Goal: Transaction & Acquisition: Purchase product/service

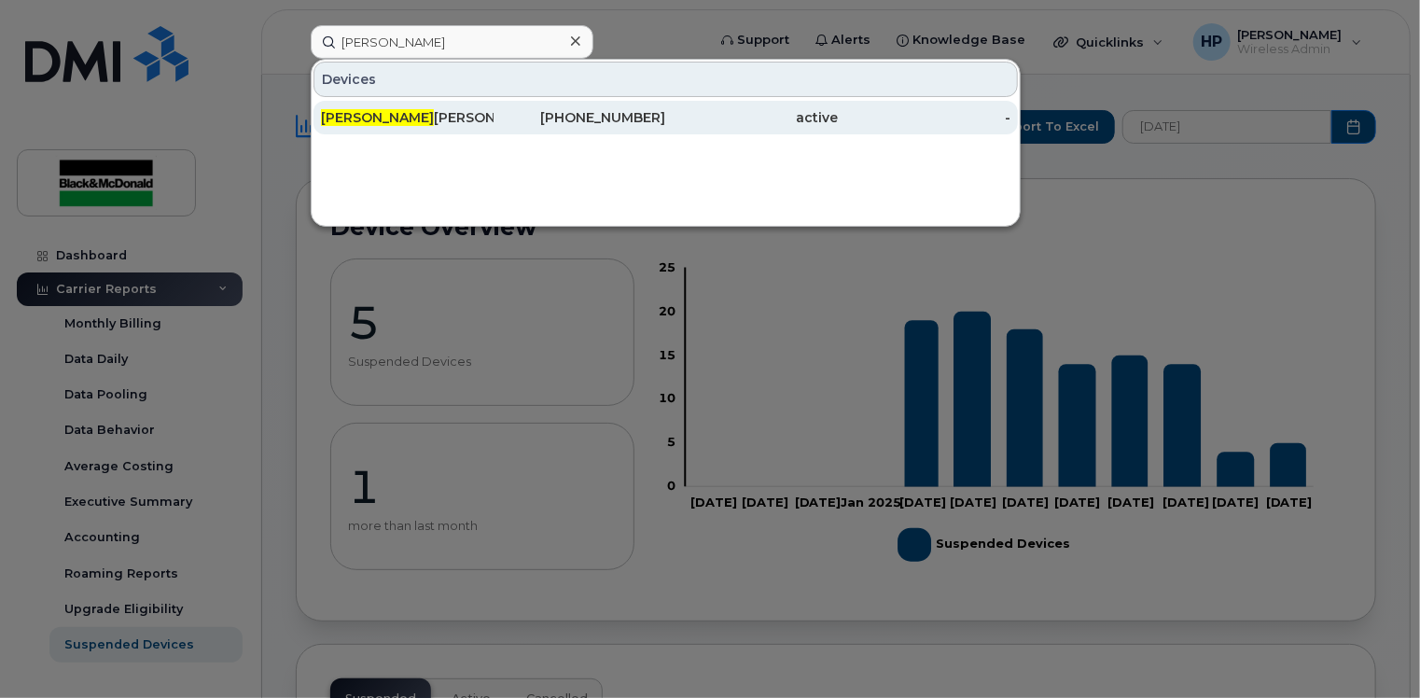
type input "damien"
click at [431, 108] on div "Damien Jones" at bounding box center [407, 117] width 173 height 19
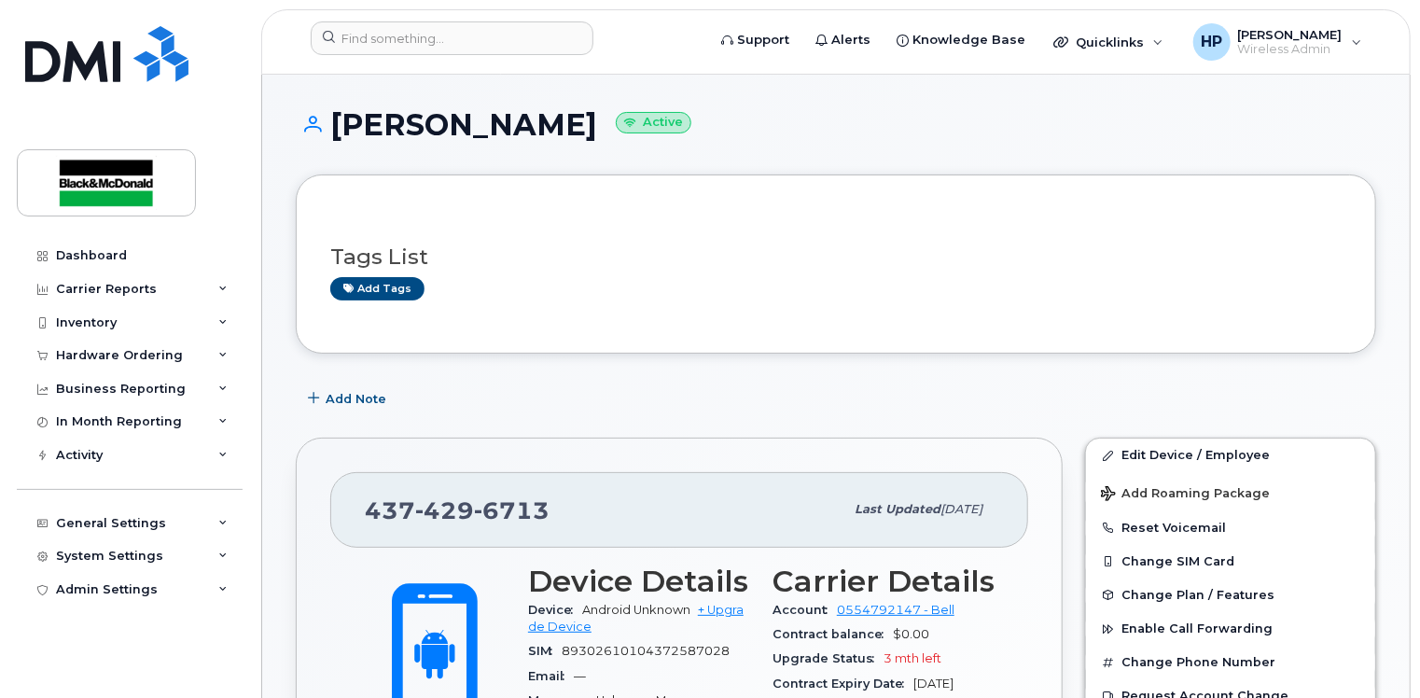
scroll to position [373, 0]
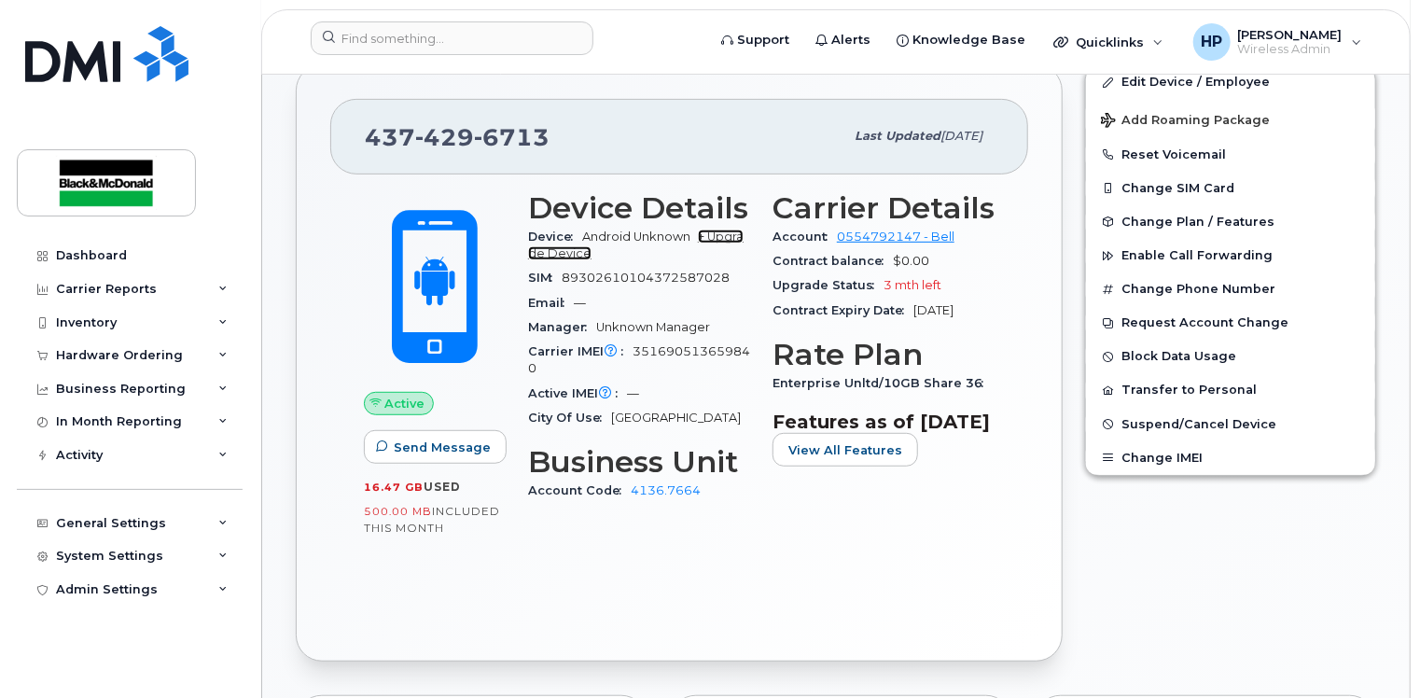
click at [718, 236] on link "+ Upgrade Device" at bounding box center [636, 245] width 216 height 31
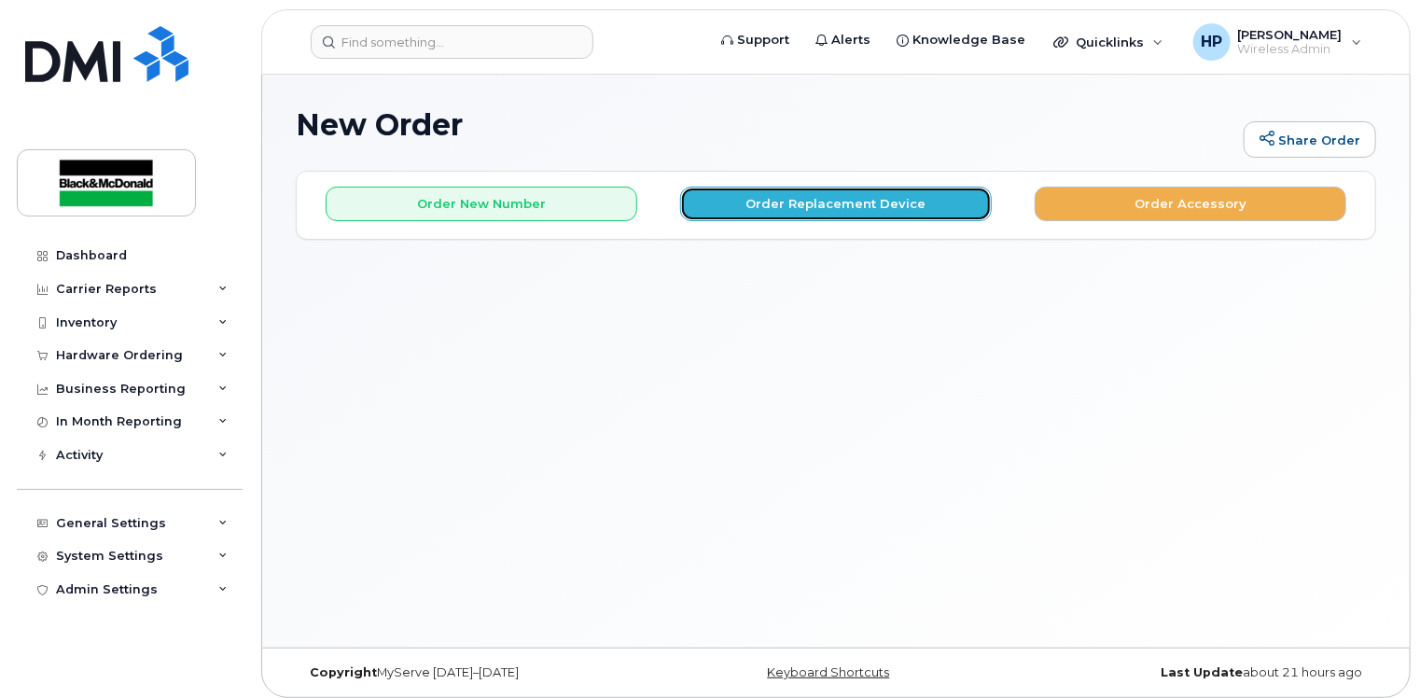
click at [749, 209] on button "Order Replacement Device" at bounding box center [836, 204] width 312 height 35
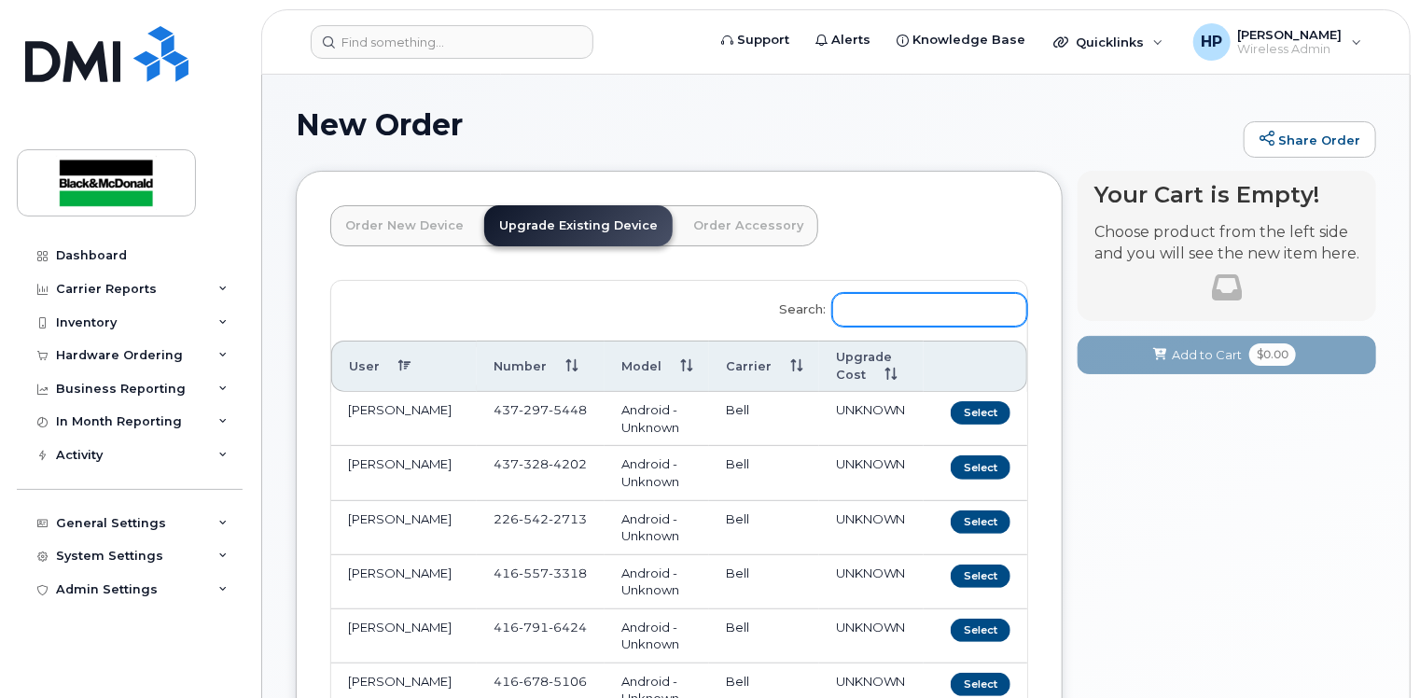
click at [888, 304] on input "Search:" at bounding box center [929, 310] width 195 height 34
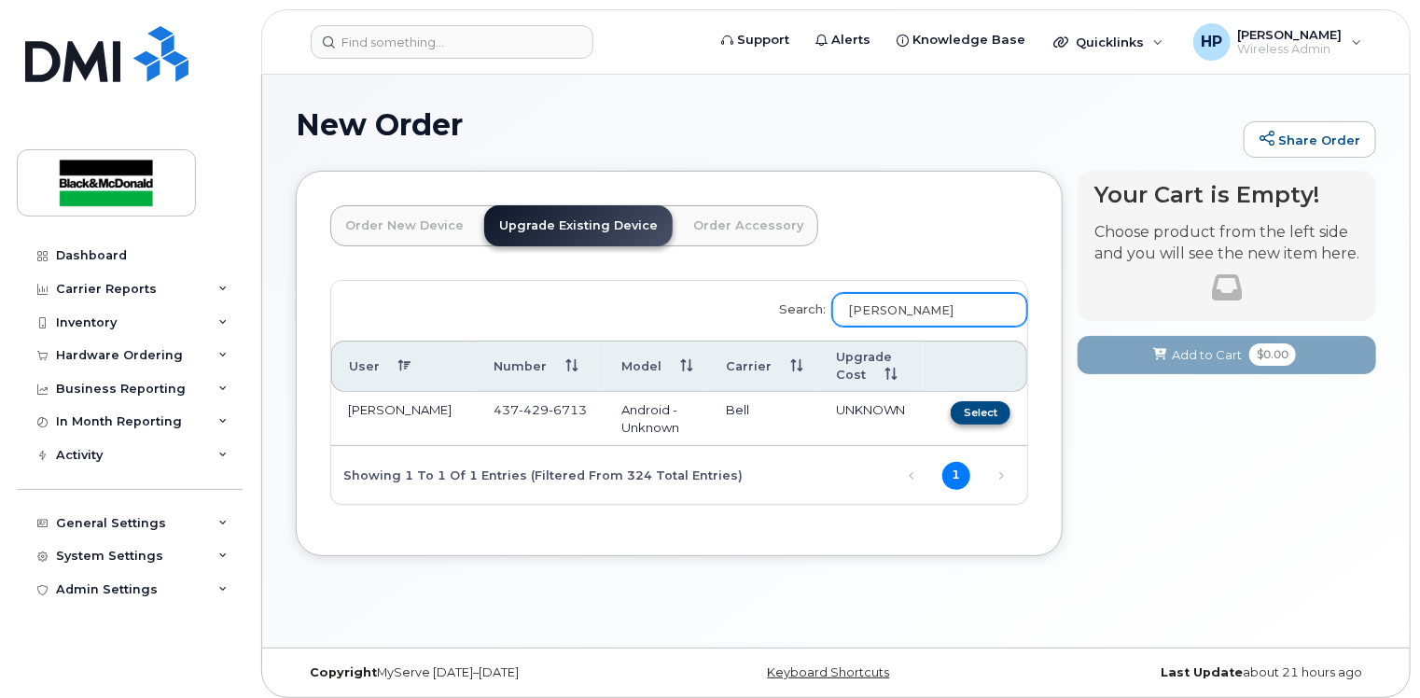
type input "damien"
click at [964, 401] on button "Select" at bounding box center [981, 412] width 60 height 23
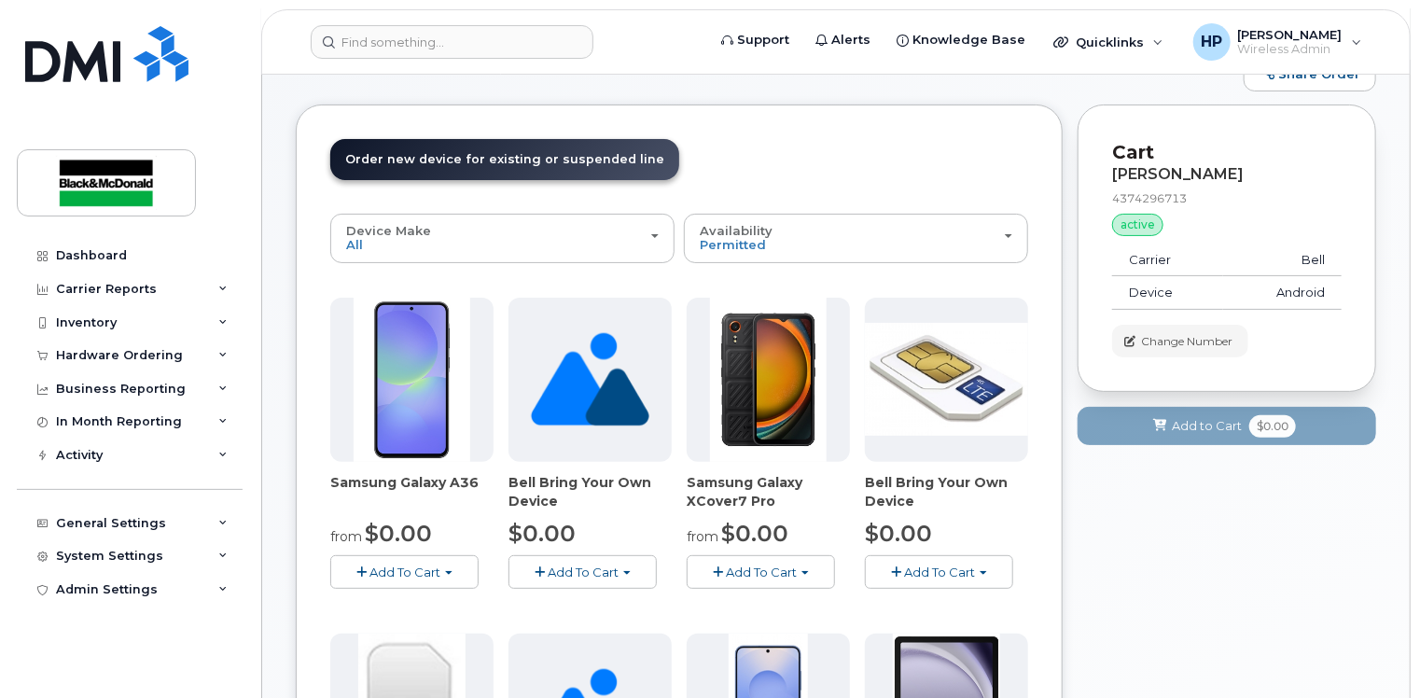
scroll to position [93, 0]
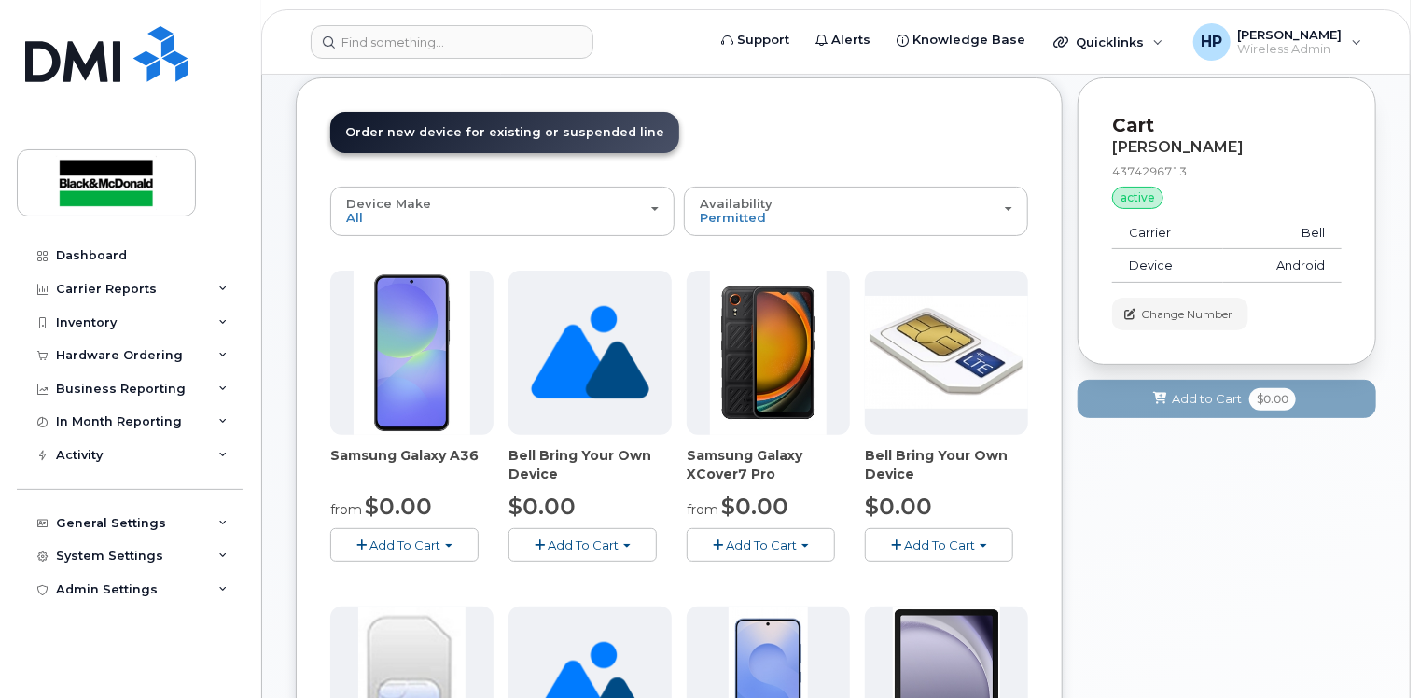
click at [432, 540] on span "Add To Cart" at bounding box center [404, 544] width 71 height 15
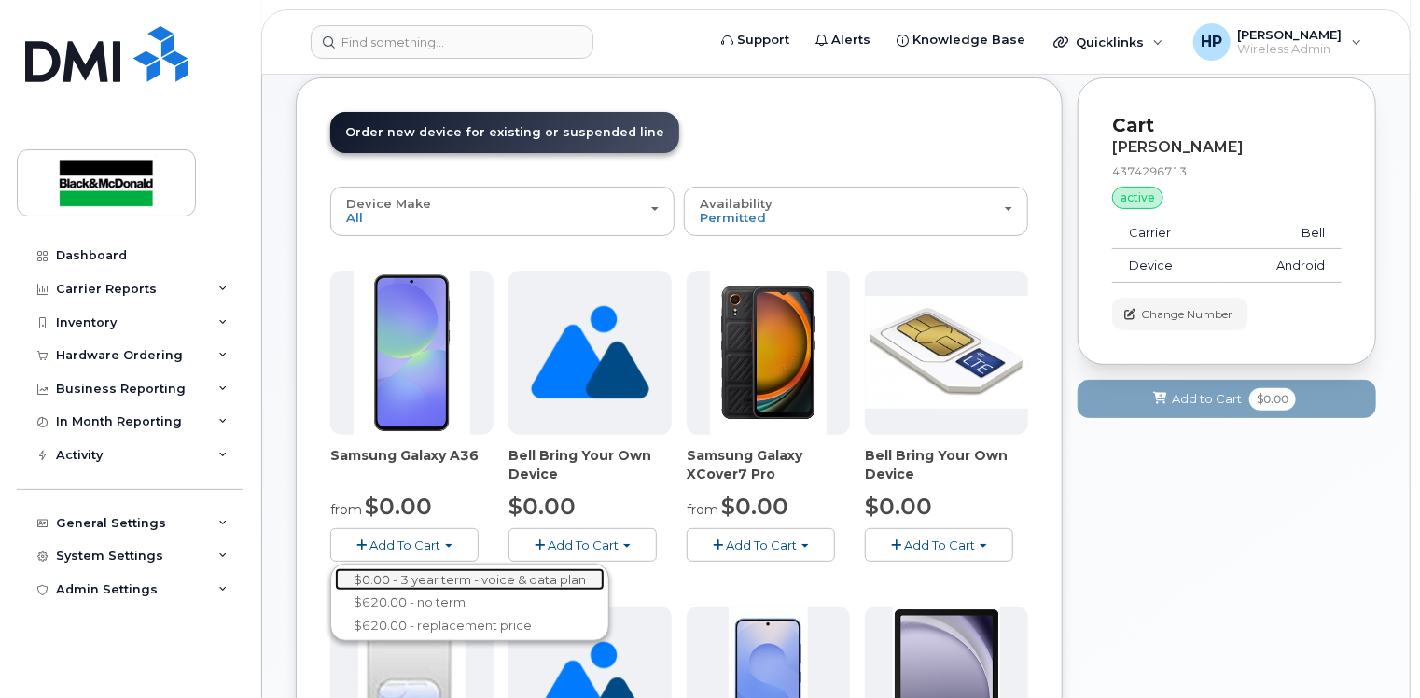
click at [440, 579] on link "$0.00 - 3 year term - voice & data plan" at bounding box center [470, 579] width 270 height 23
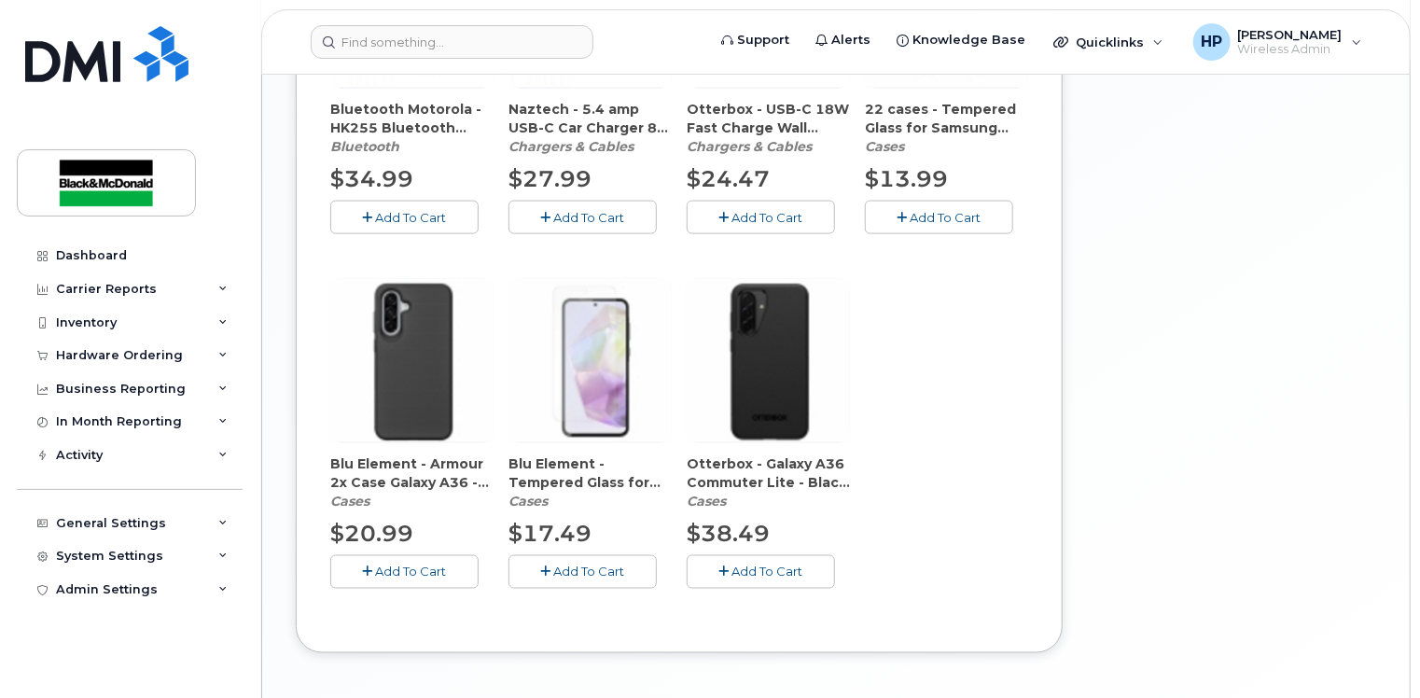
scroll to position [1213, 0]
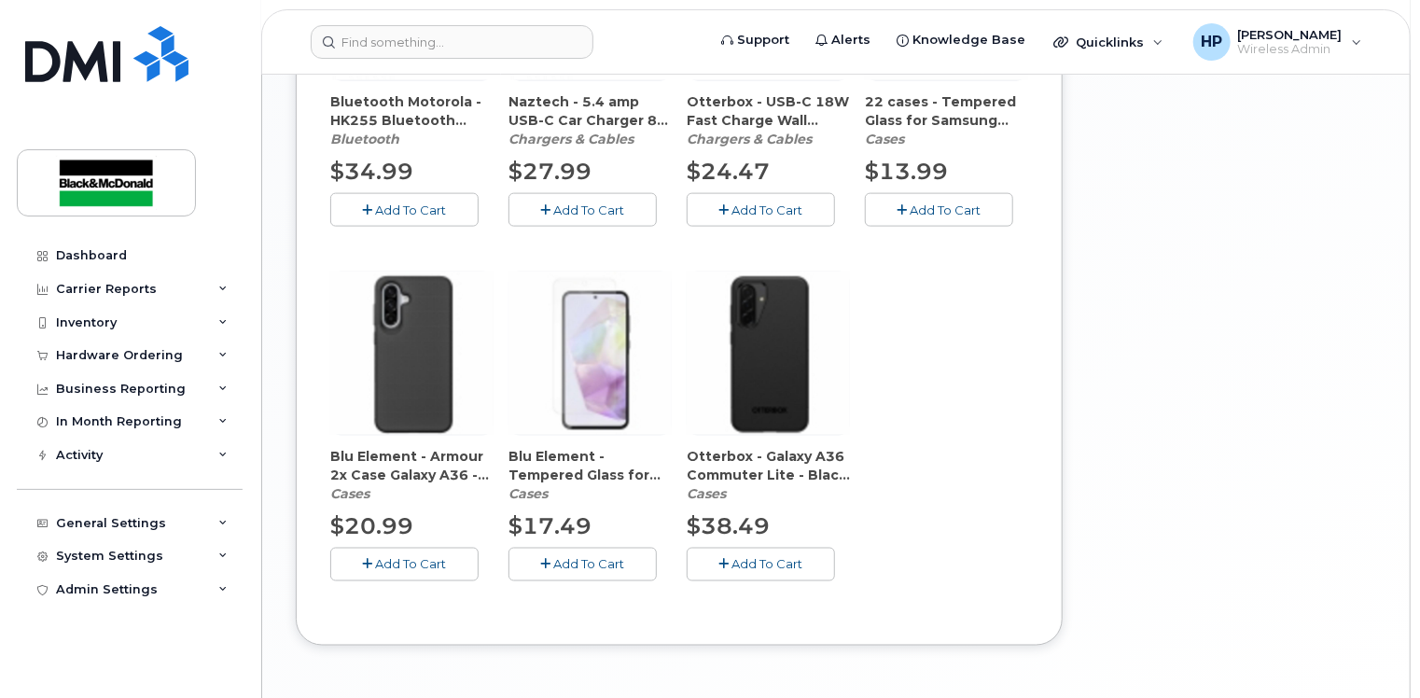
click at [415, 562] on span "Add To Cart" at bounding box center [411, 564] width 71 height 15
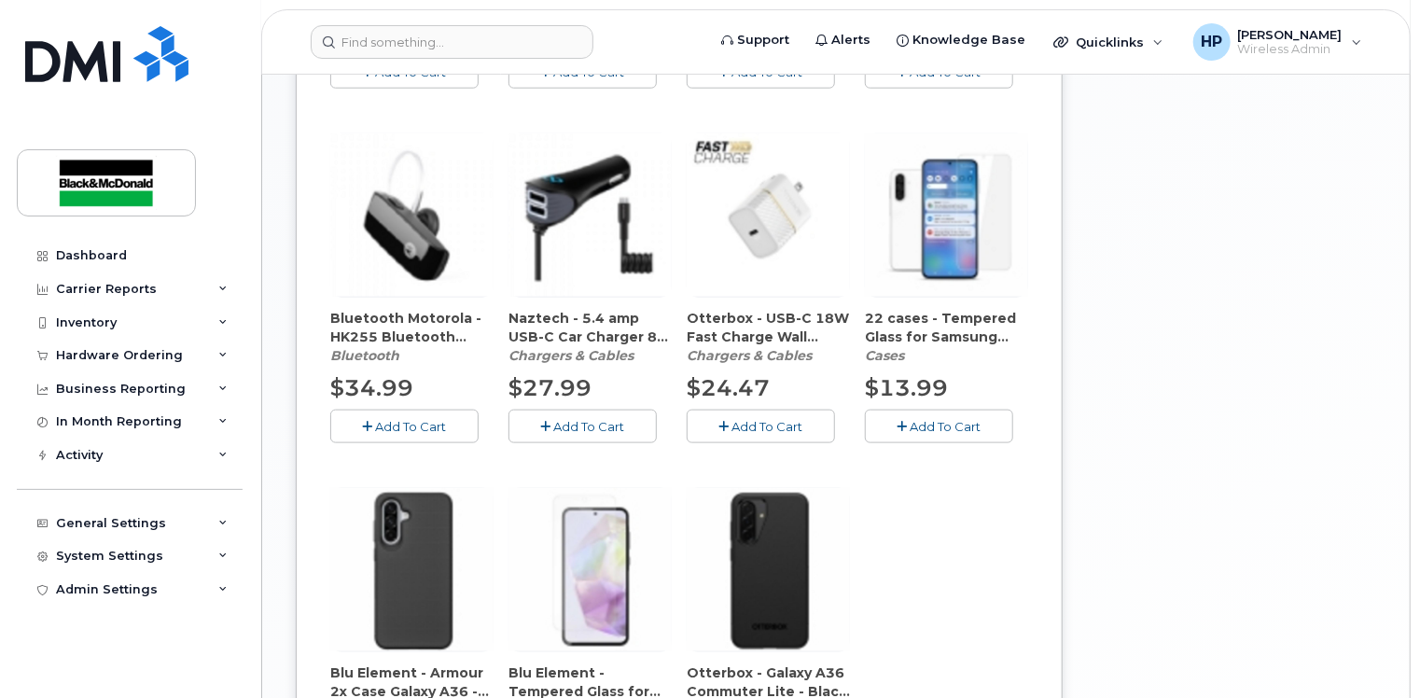
scroll to position [746, 0]
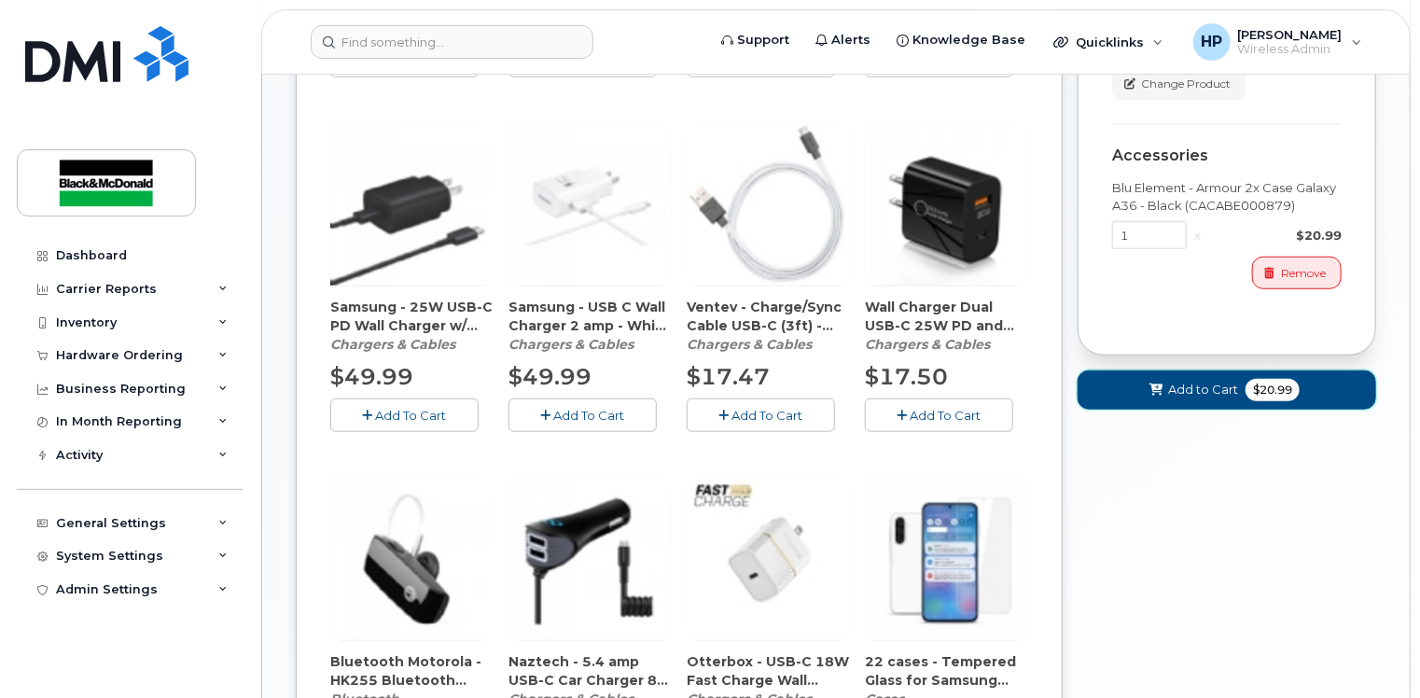
click at [1184, 386] on span "Add to Cart" at bounding box center [1203, 390] width 70 height 18
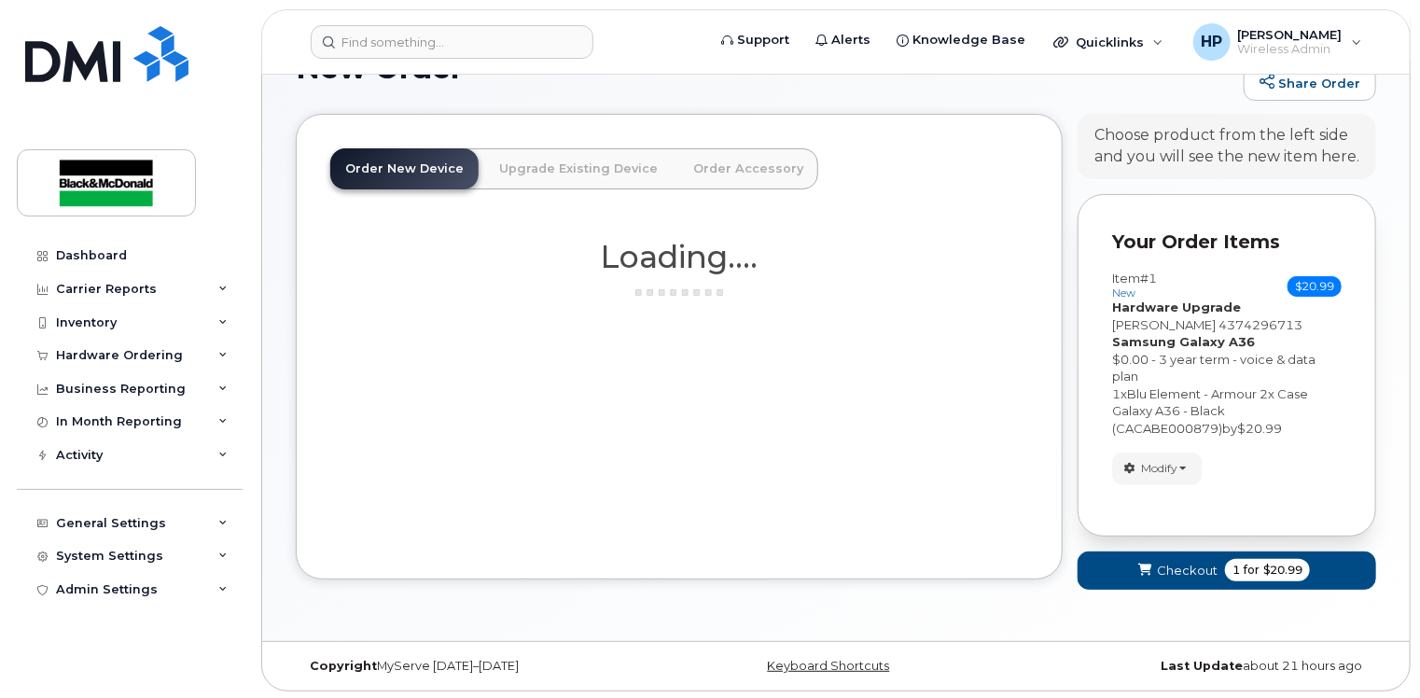
scroll to position [871, 0]
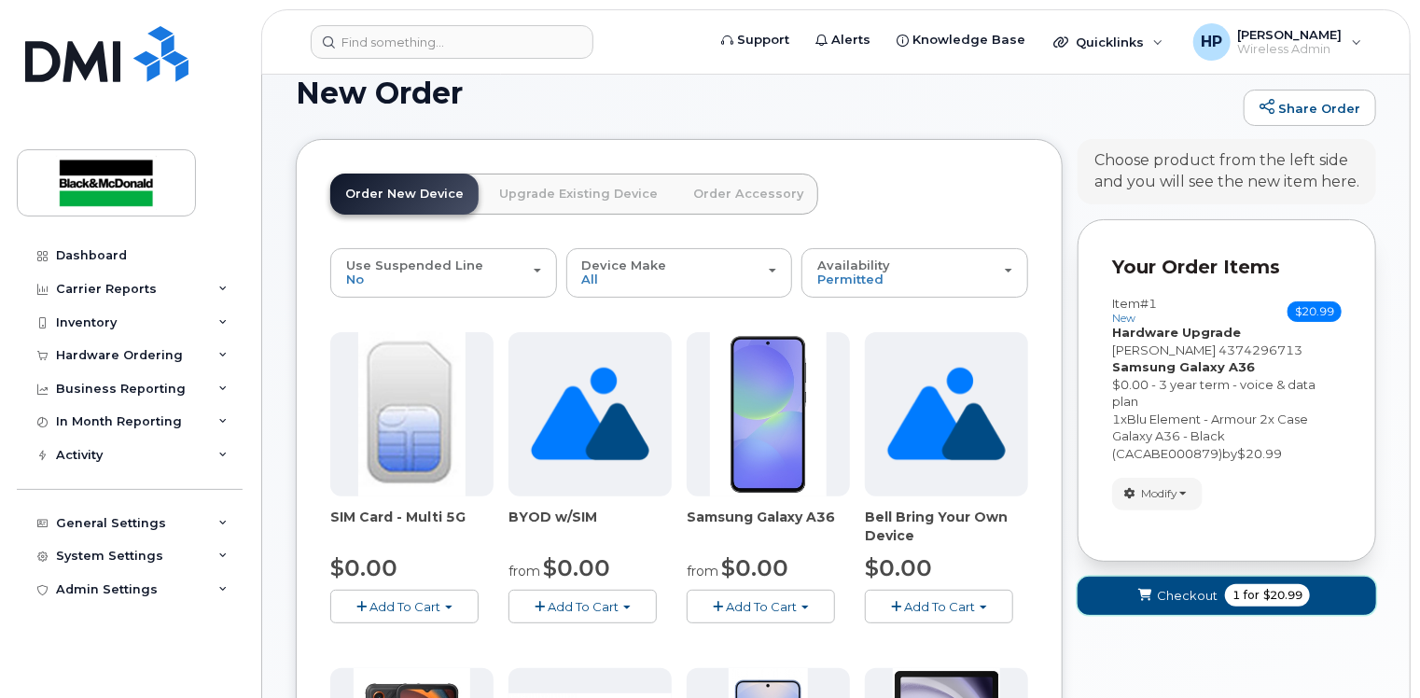
click at [1225, 584] on button "Checkout 1 for $20.99" at bounding box center [1227, 596] width 299 height 38
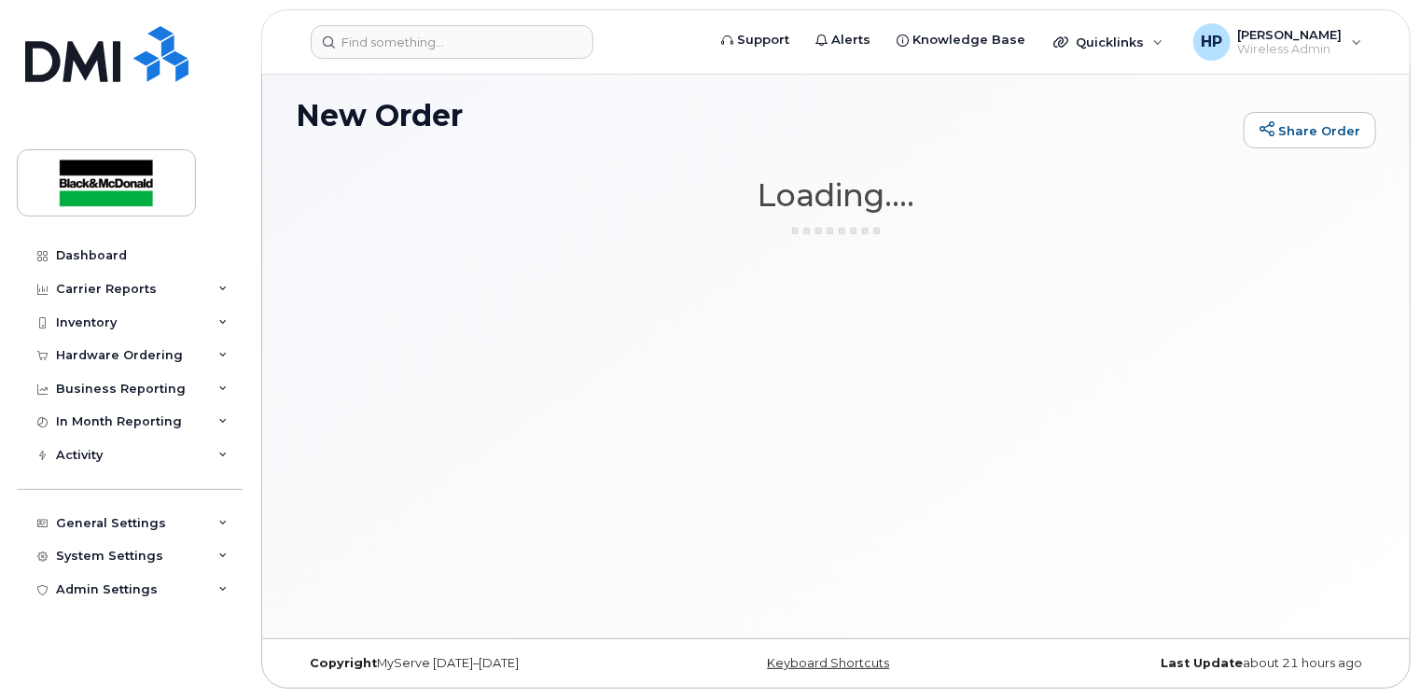
scroll to position [8, 0]
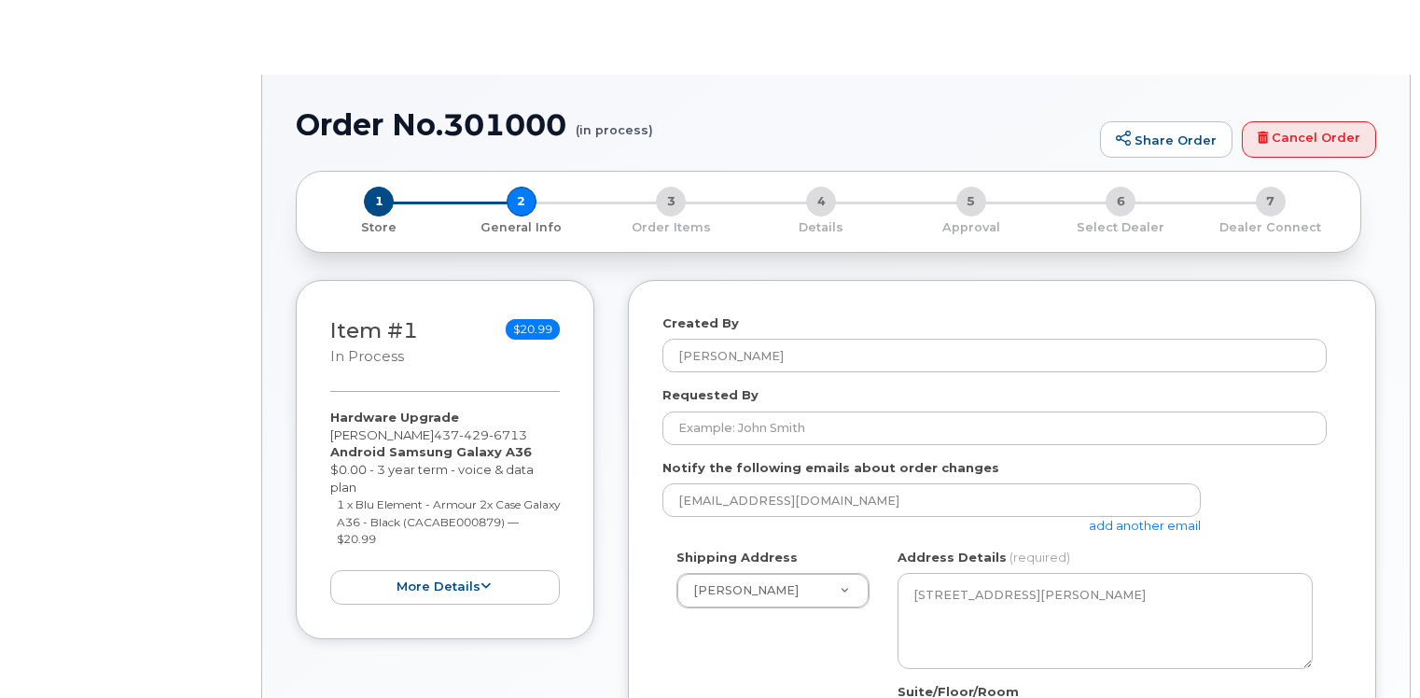
select select
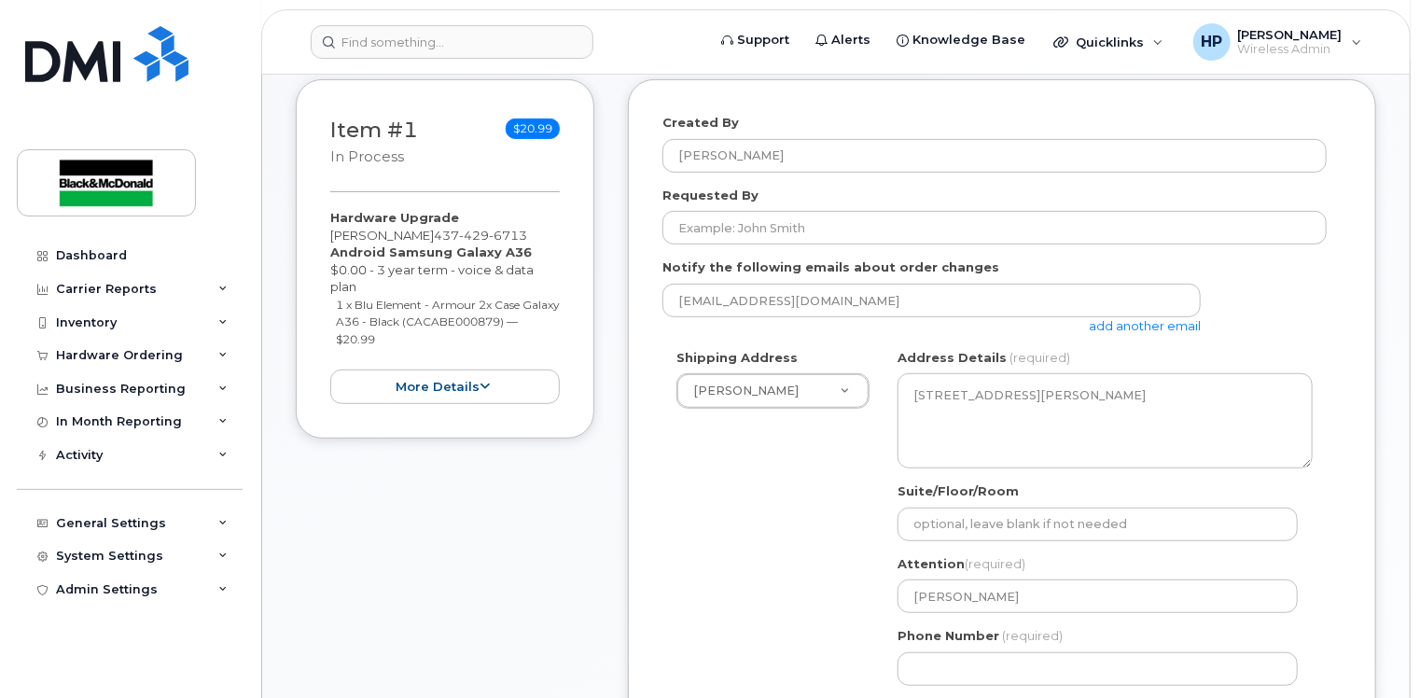
scroll to position [466, 0]
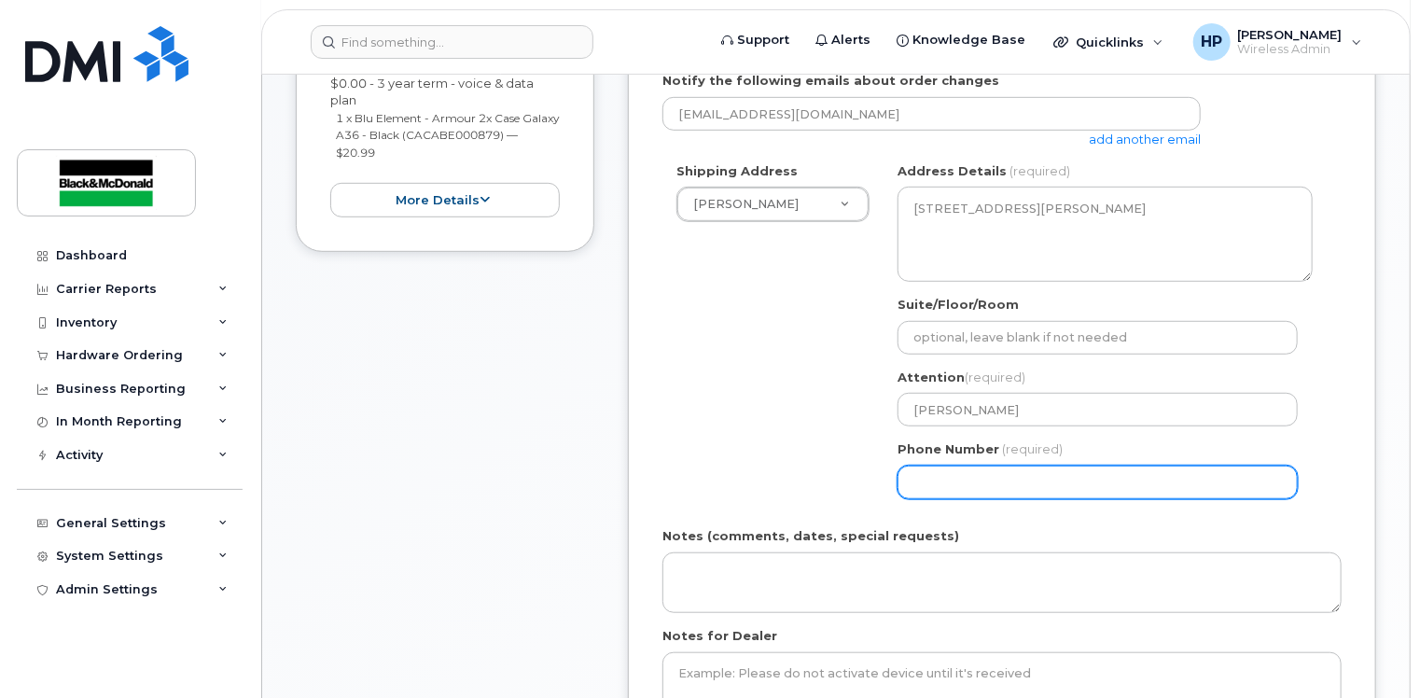
drag, startPoint x: 947, startPoint y: 470, endPoint x: 970, endPoint y: 480, distance: 25.1
click at [947, 470] on input "Phone Number" at bounding box center [1097, 483] width 400 height 34
type input "4163646169"
select select
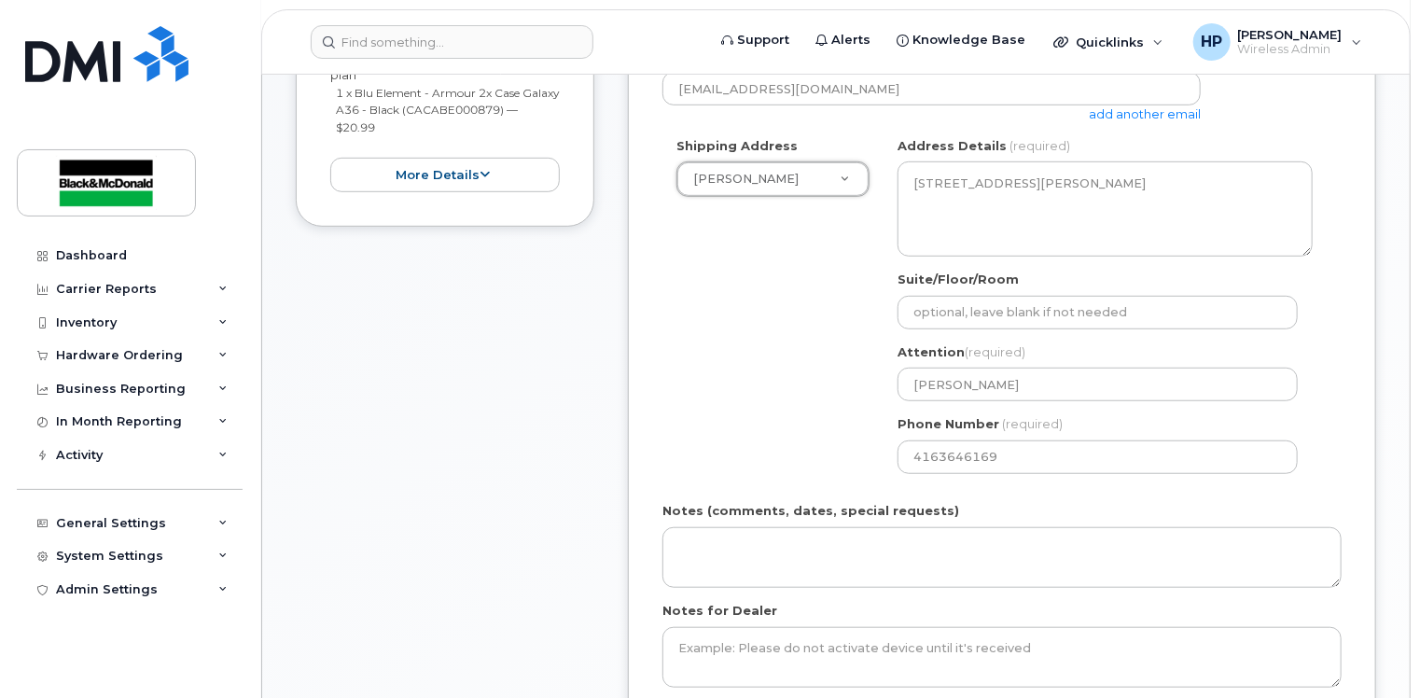
scroll to position [678, 0]
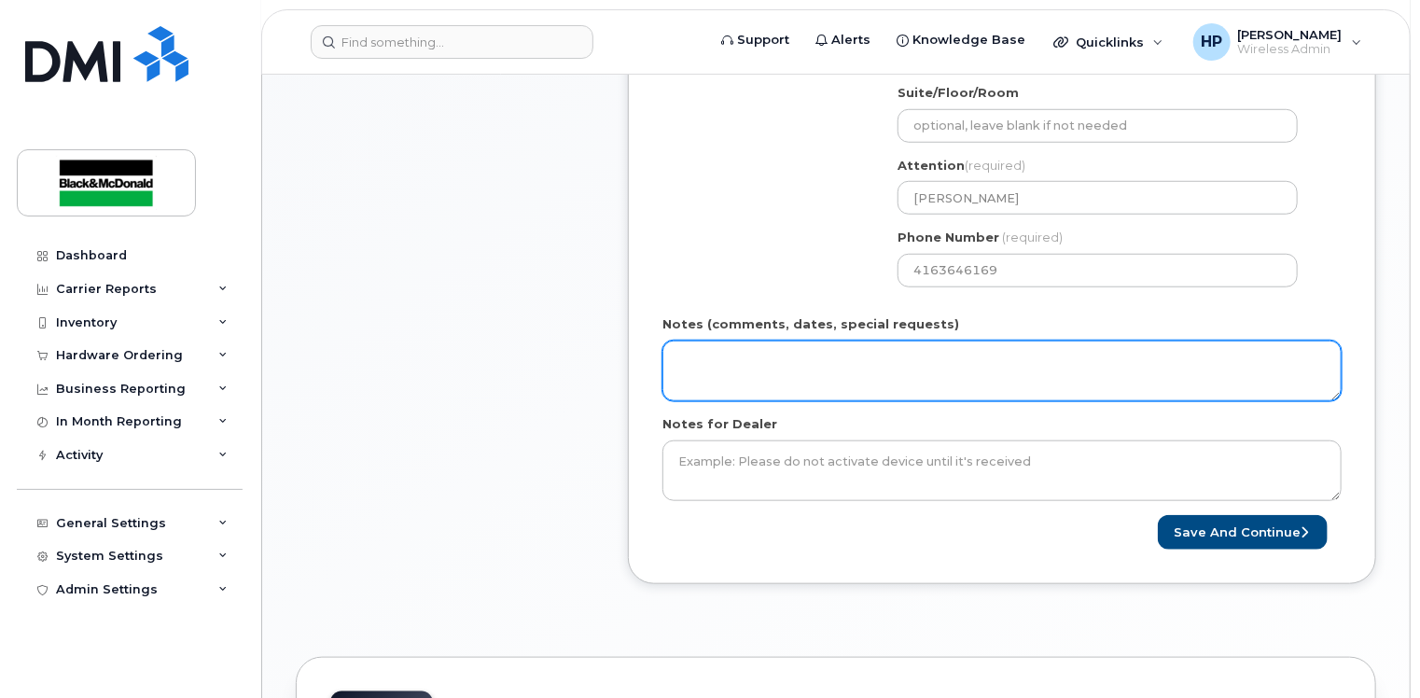
click at [698, 374] on textarea "Notes (comments, dates, special requests)" at bounding box center [1001, 372] width 679 height 62
type textarea "ok to proceed with the upgrade fees"
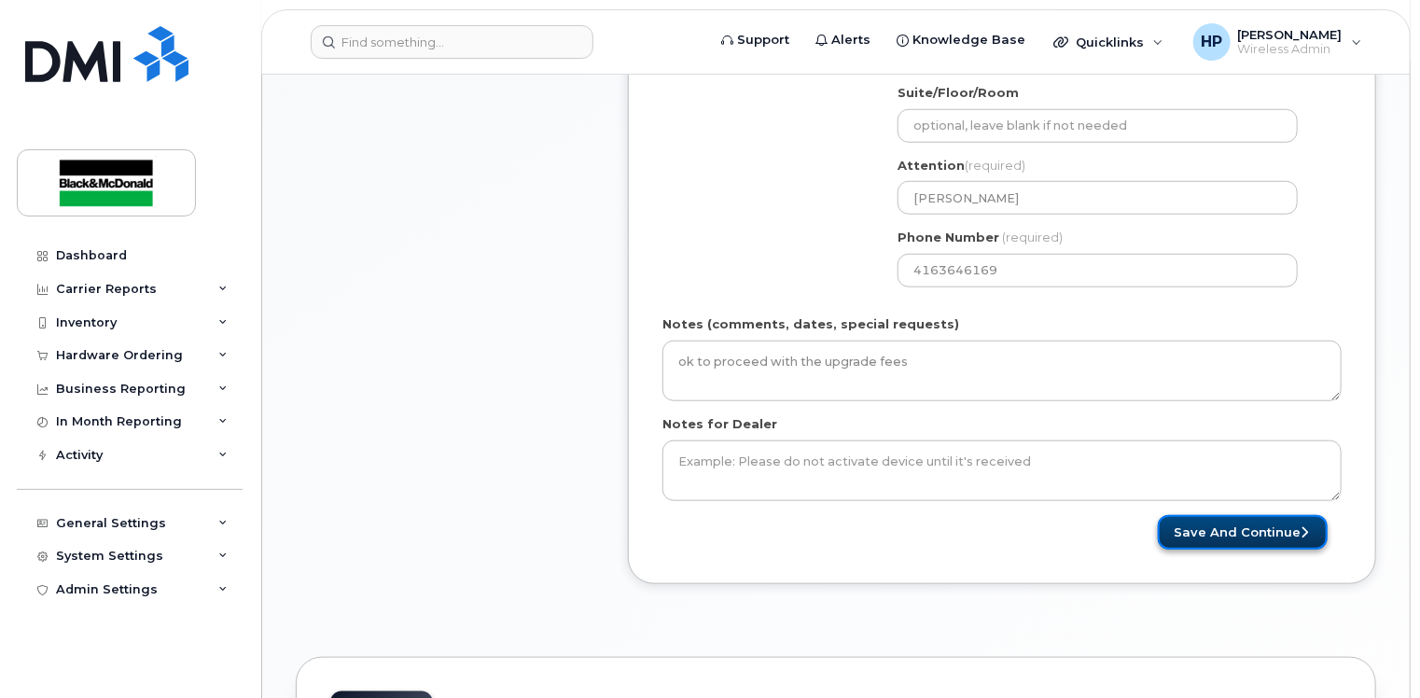
click at [1230, 517] on button "Save and Continue" at bounding box center [1243, 532] width 170 height 35
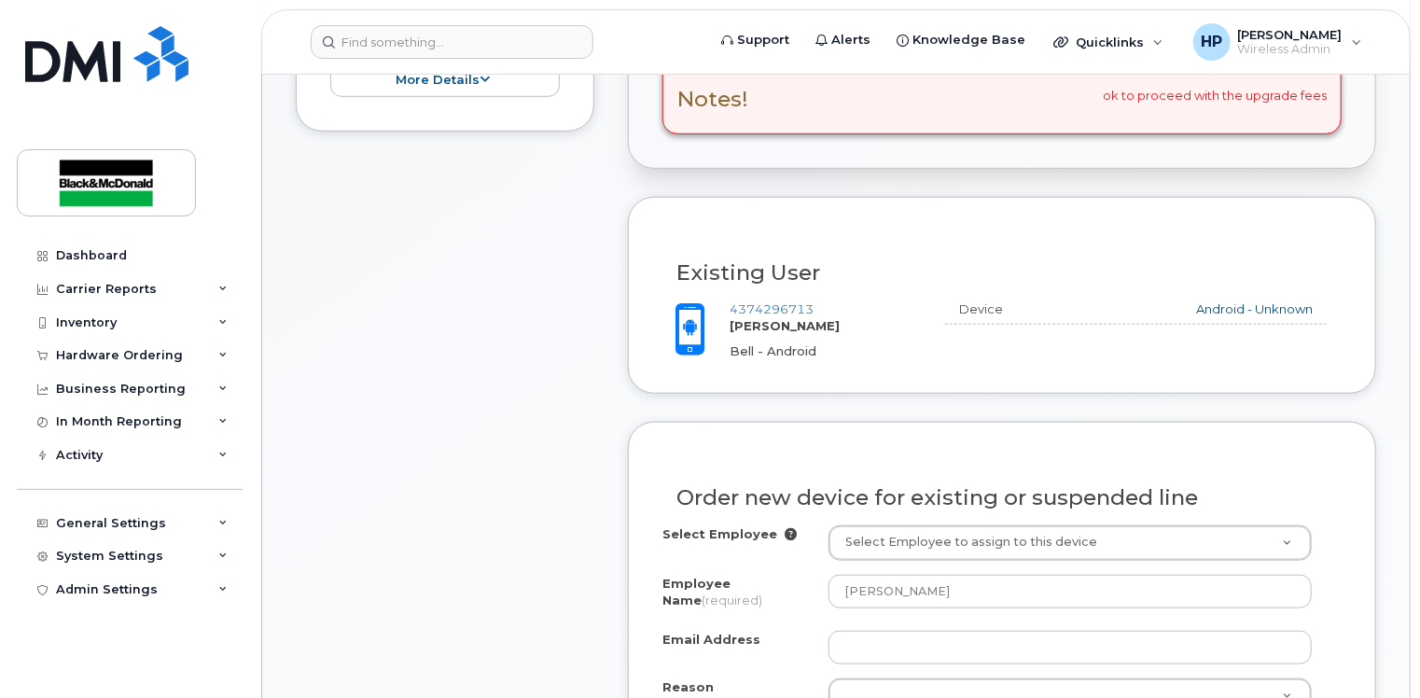
scroll to position [653, 0]
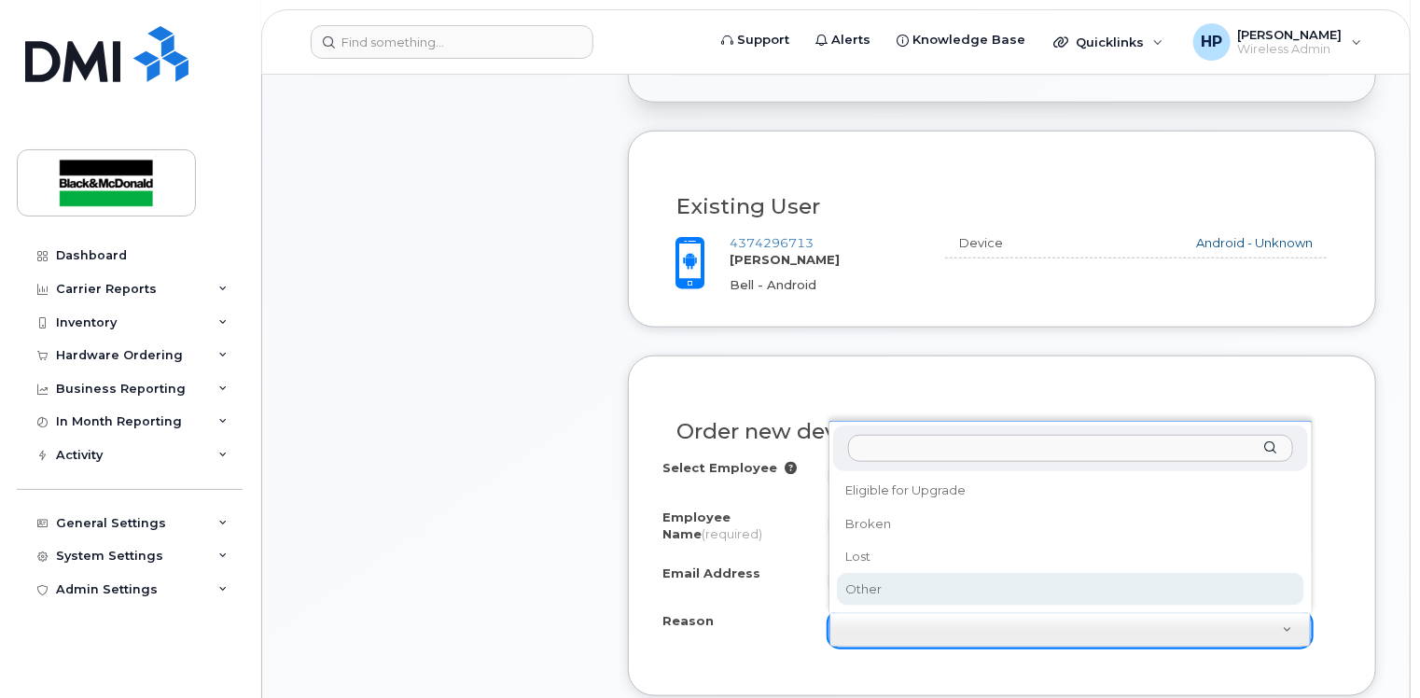
select select "other"
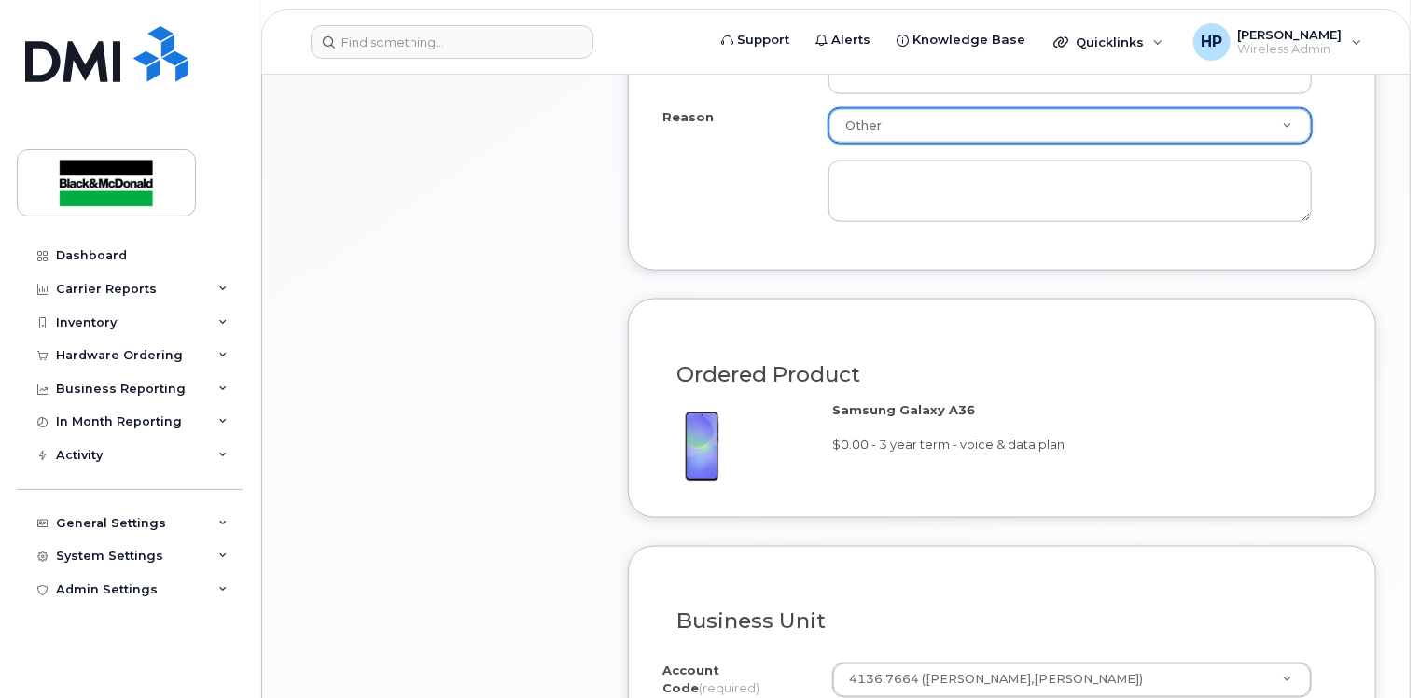
scroll to position [1399, 0]
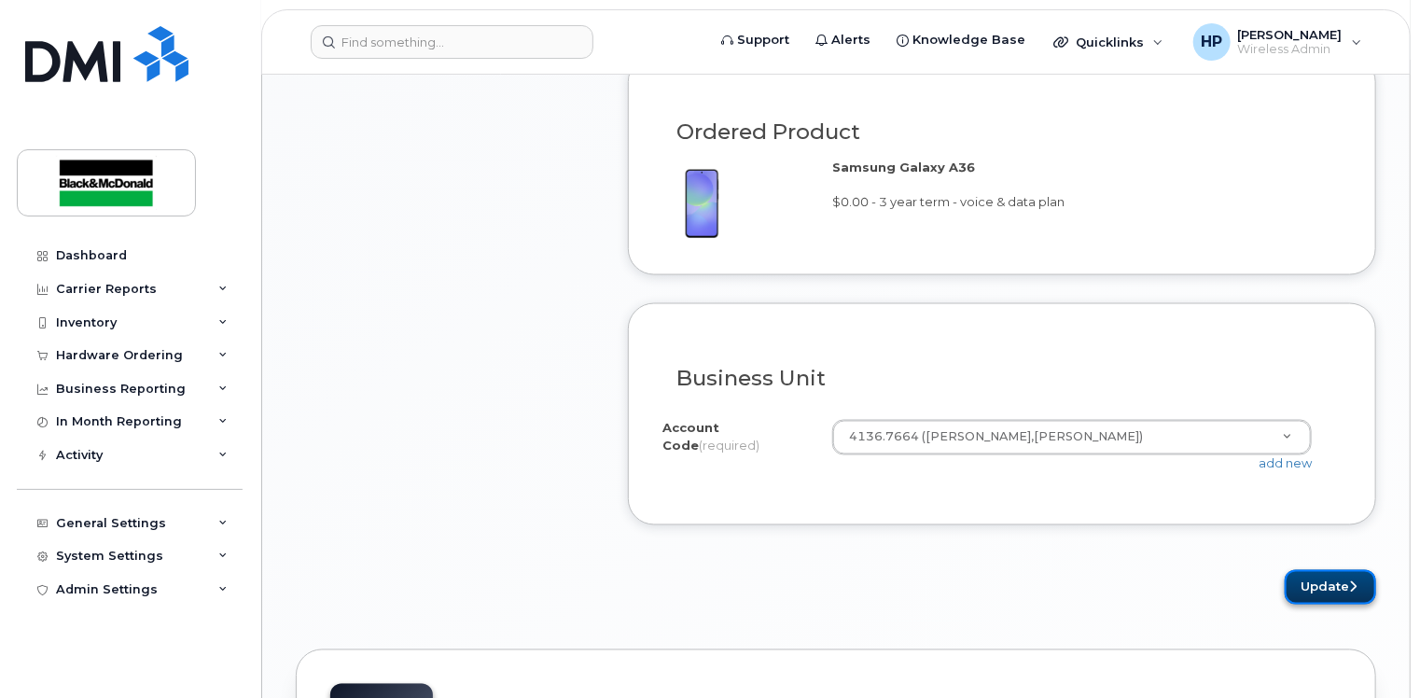
click at [1326, 579] on button "Update" at bounding box center [1330, 587] width 91 height 35
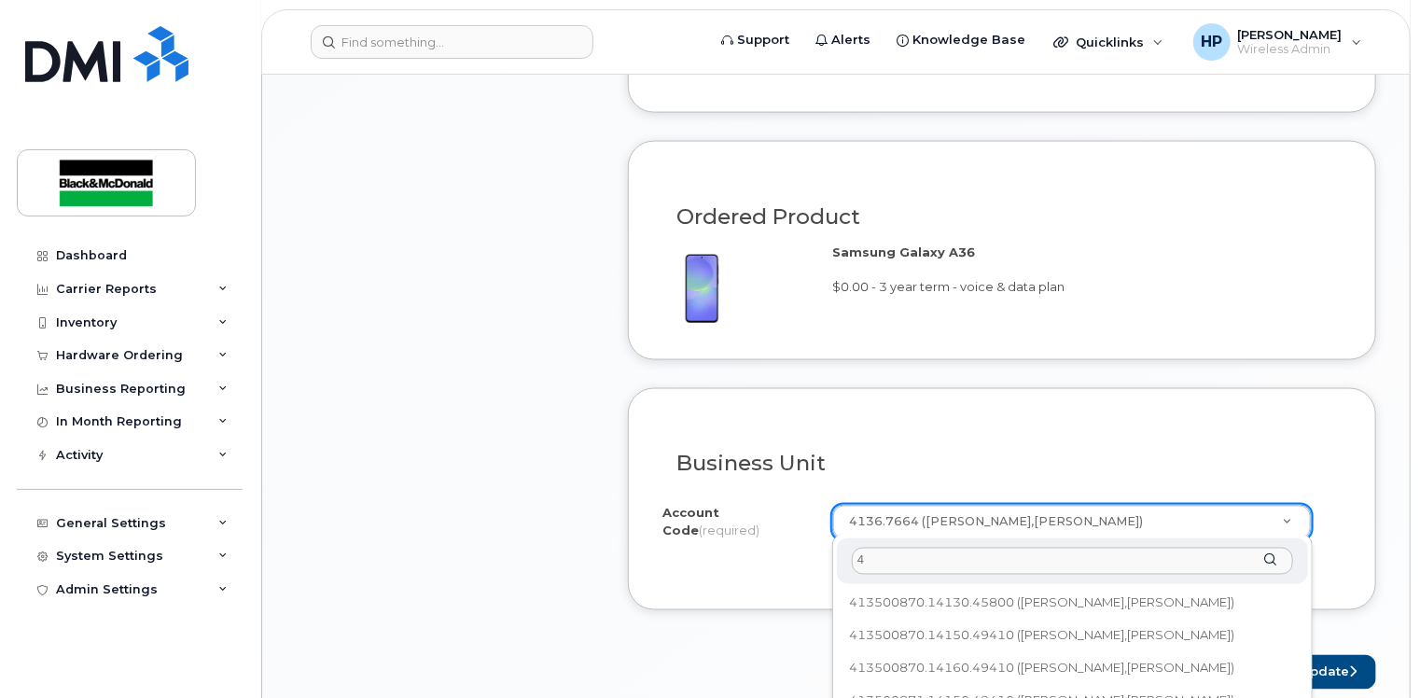
scroll to position [0, 0]
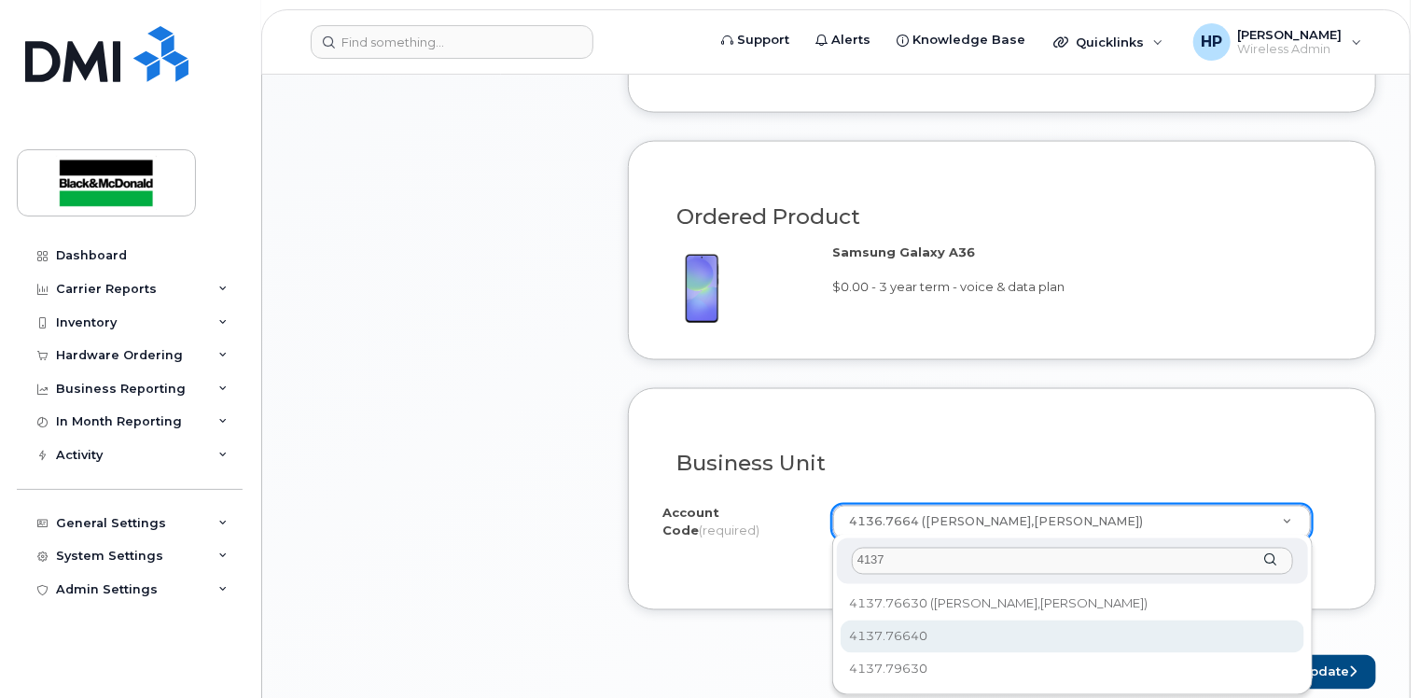
type input "4137"
select select "4137.76640"
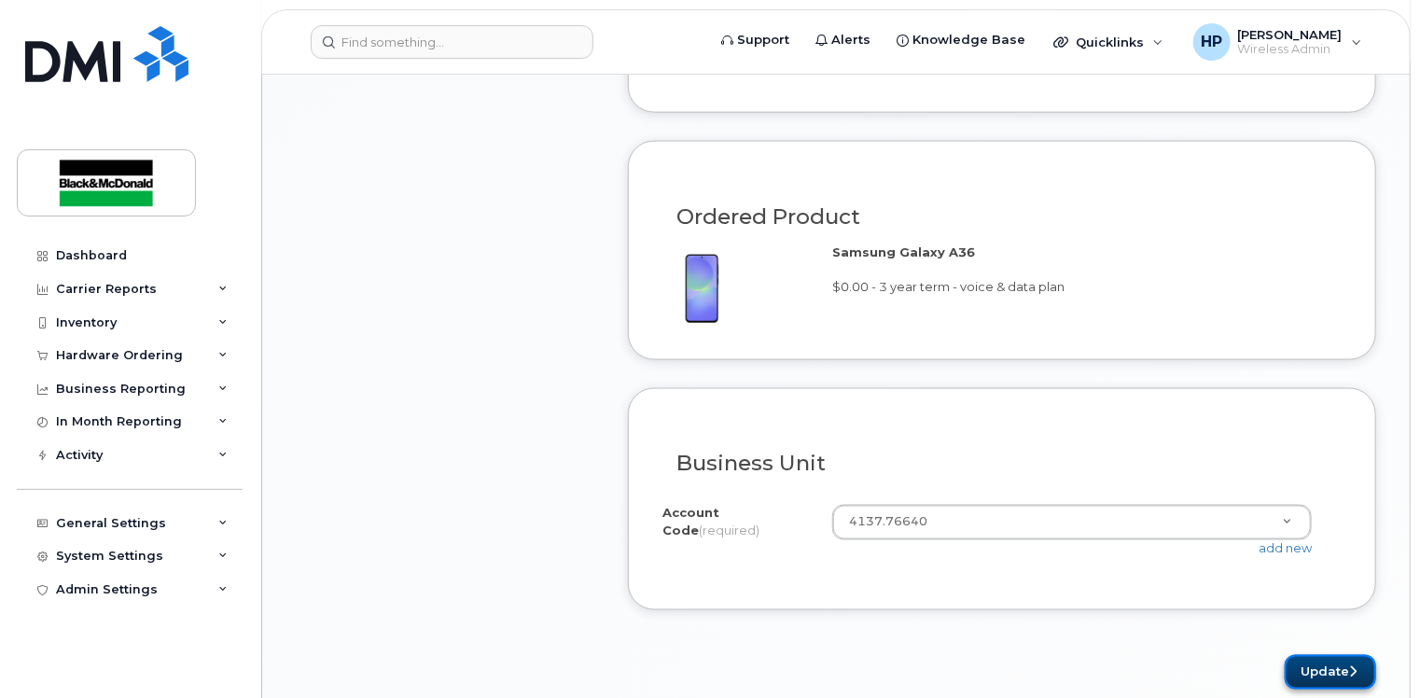
click at [1321, 657] on button "Update" at bounding box center [1330, 672] width 91 height 35
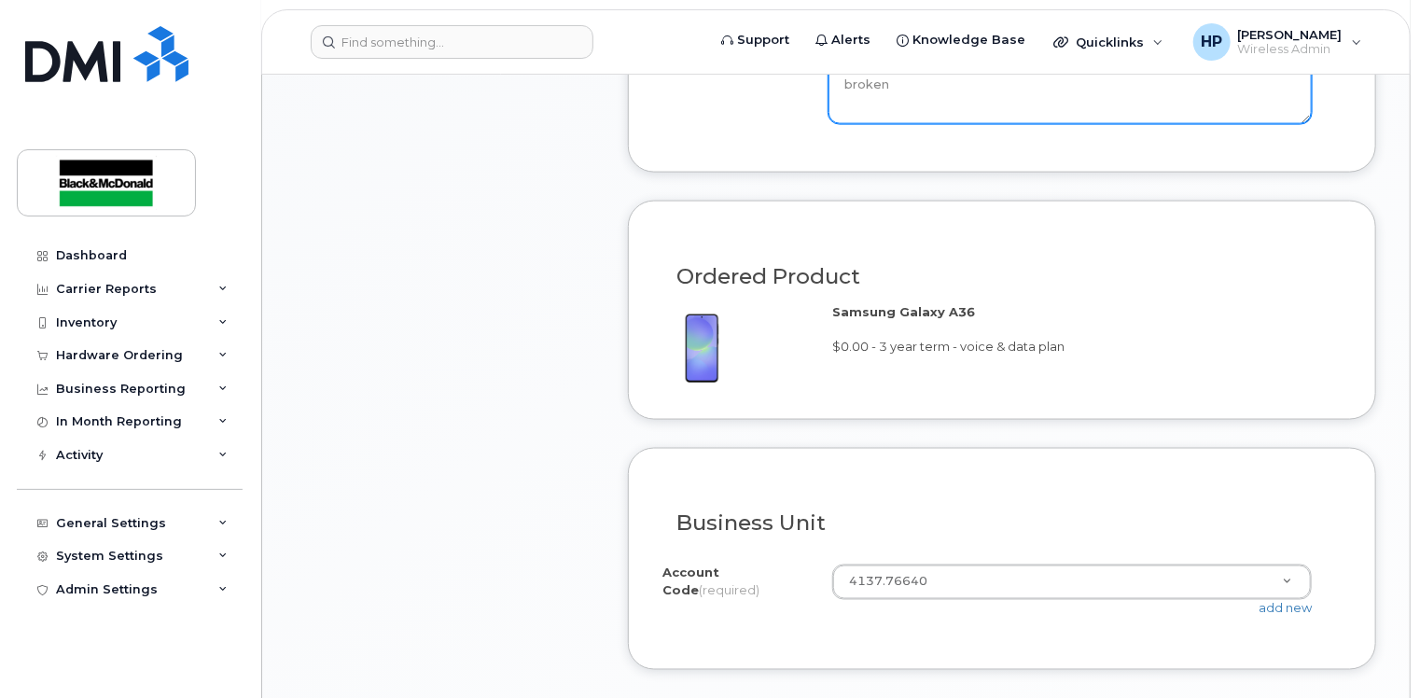
scroll to position [1408, 0]
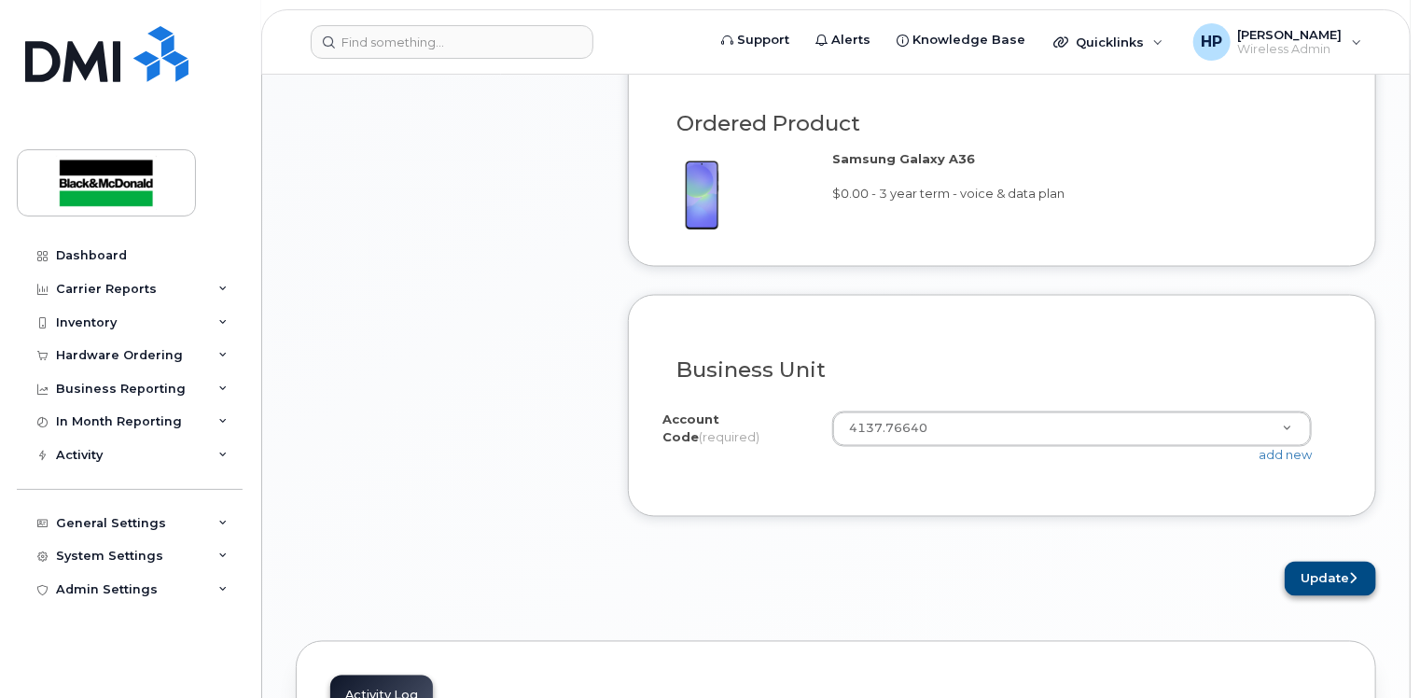
type textarea "broken"
click at [1317, 566] on button "Update" at bounding box center [1330, 579] width 91 height 35
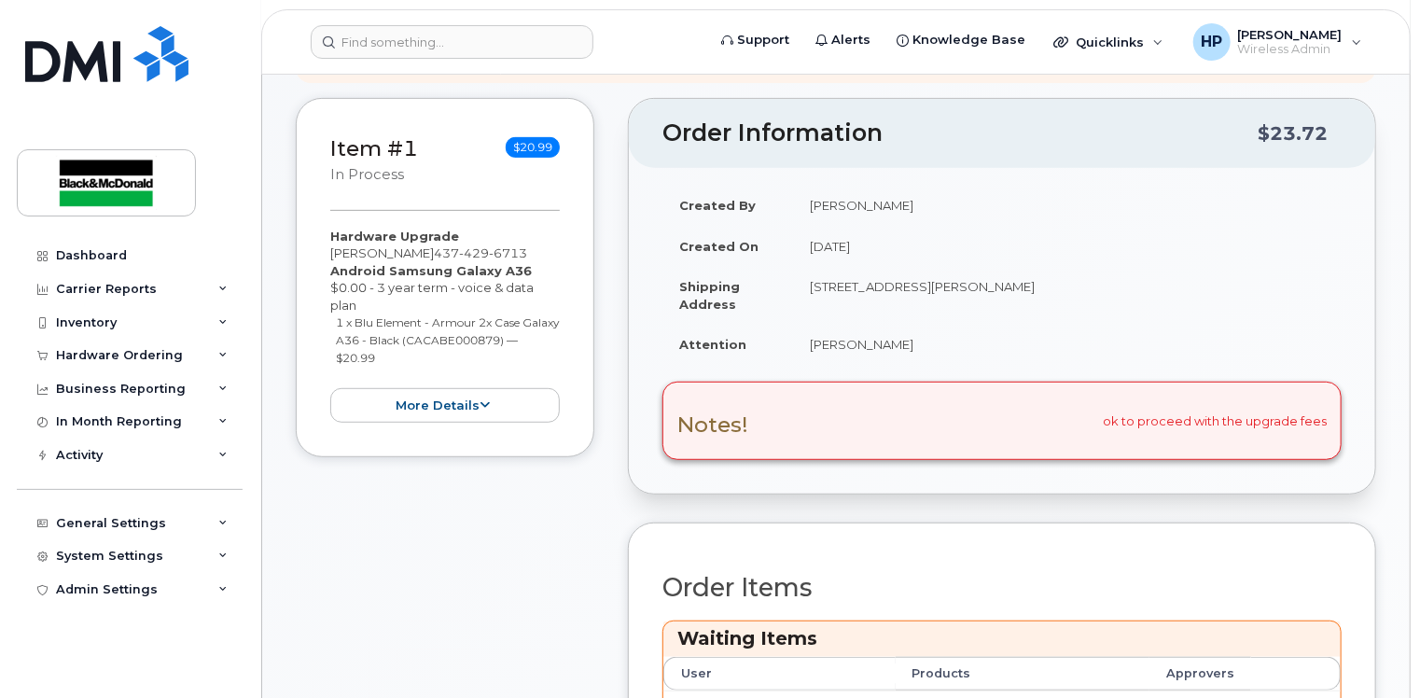
scroll to position [653, 0]
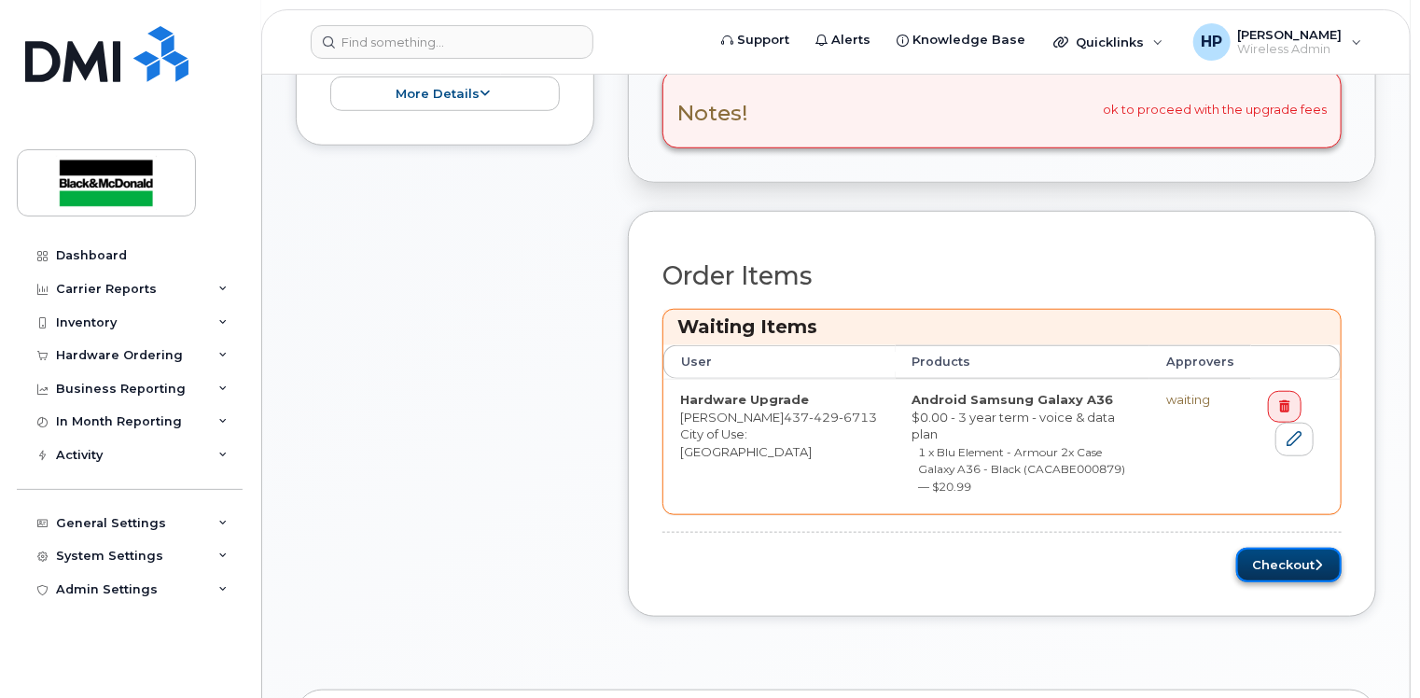
click at [1287, 548] on button "Checkout" at bounding box center [1288, 565] width 105 height 35
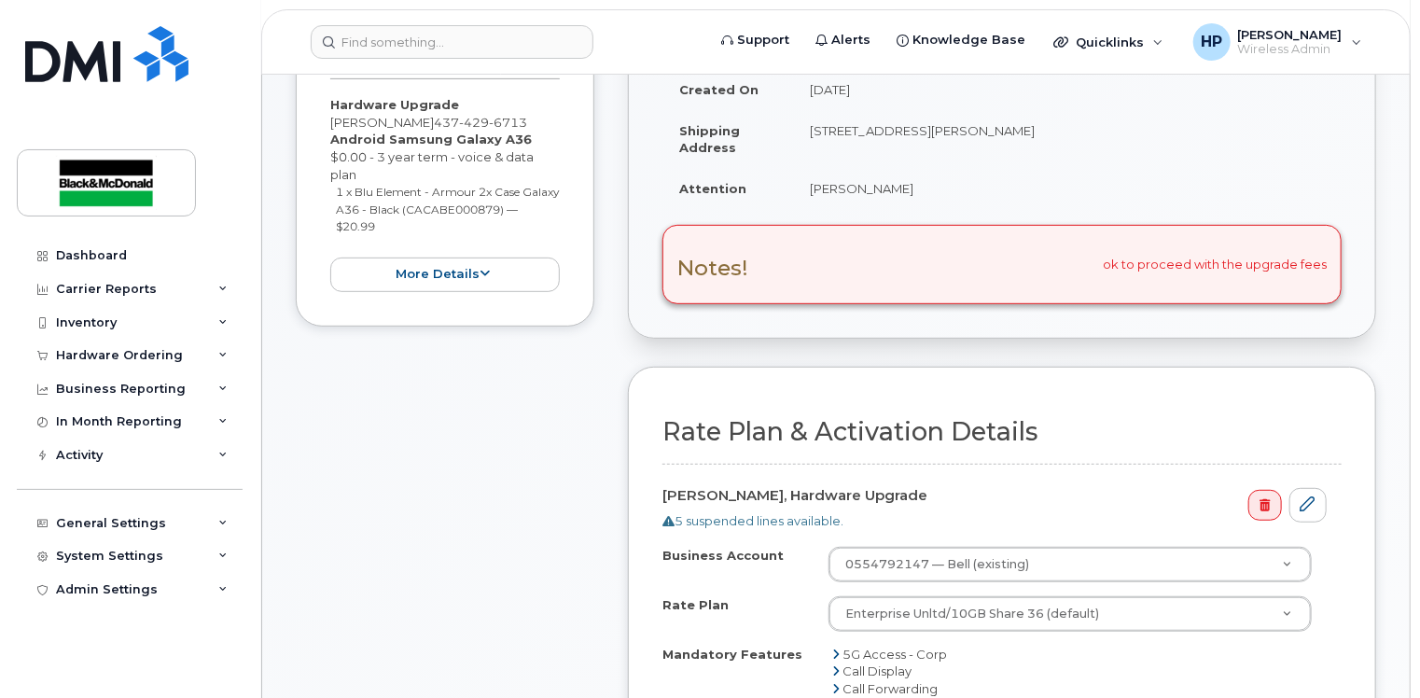
scroll to position [746, 0]
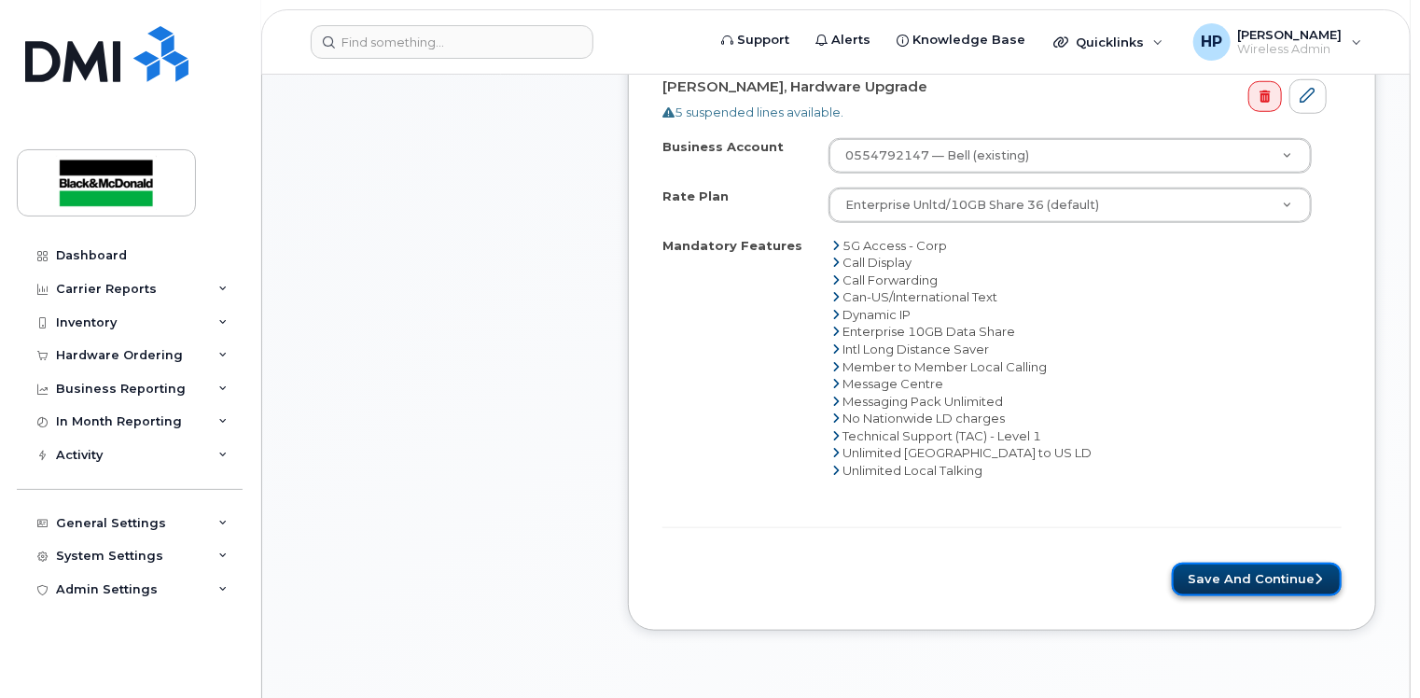
click at [1288, 578] on button "Save and Continue" at bounding box center [1257, 580] width 170 height 35
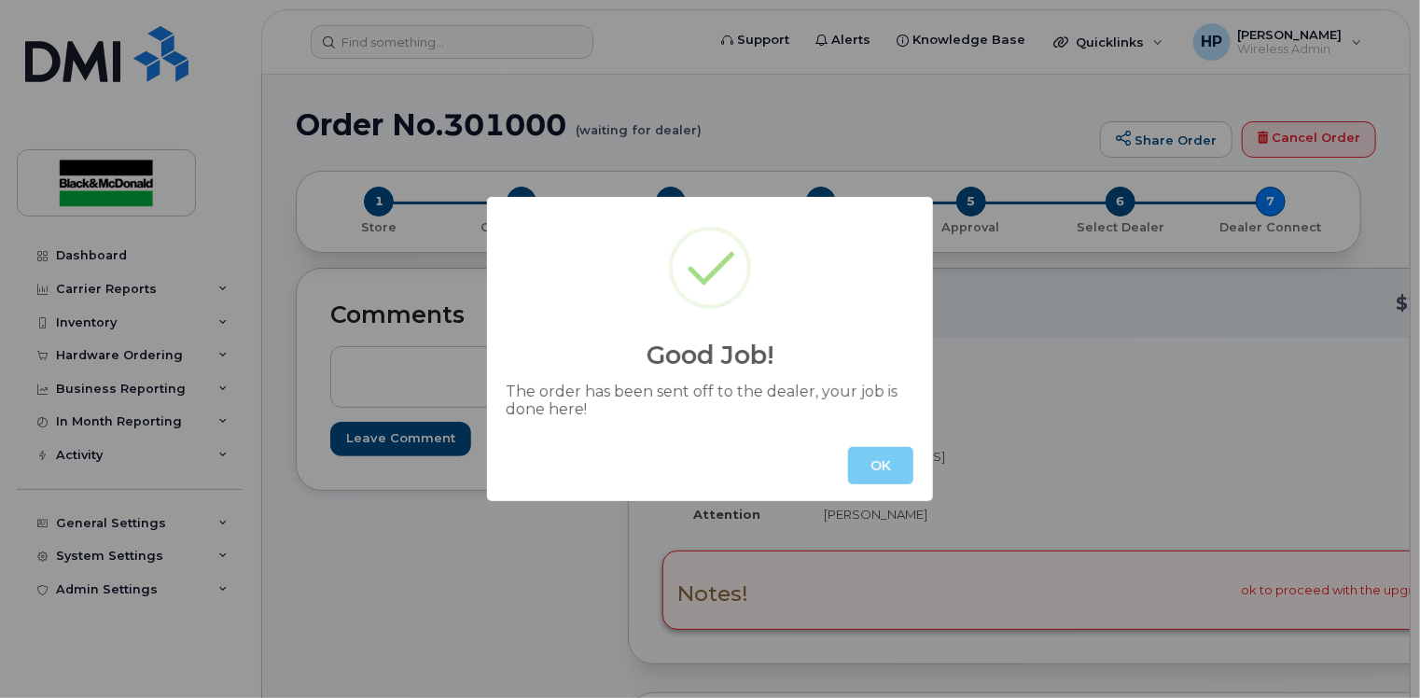
click at [870, 455] on button "OK" at bounding box center [880, 465] width 65 height 37
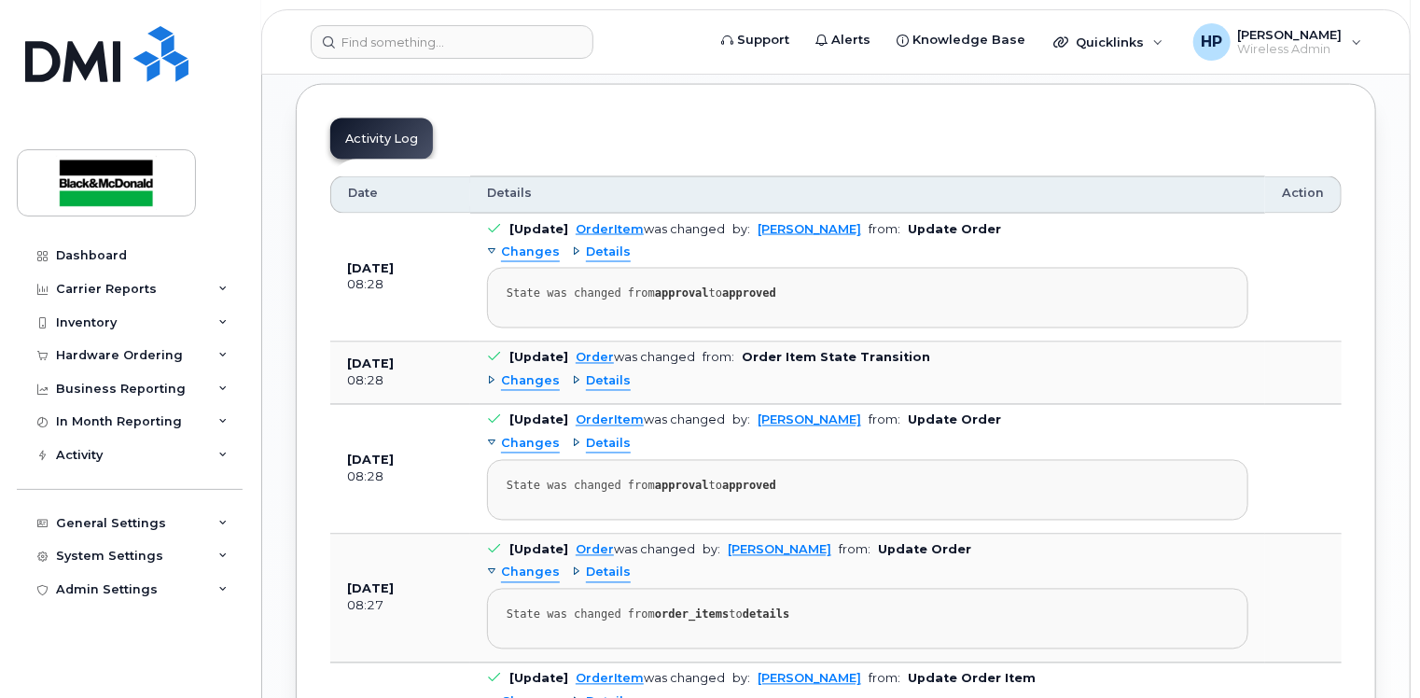
scroll to position [1399, 0]
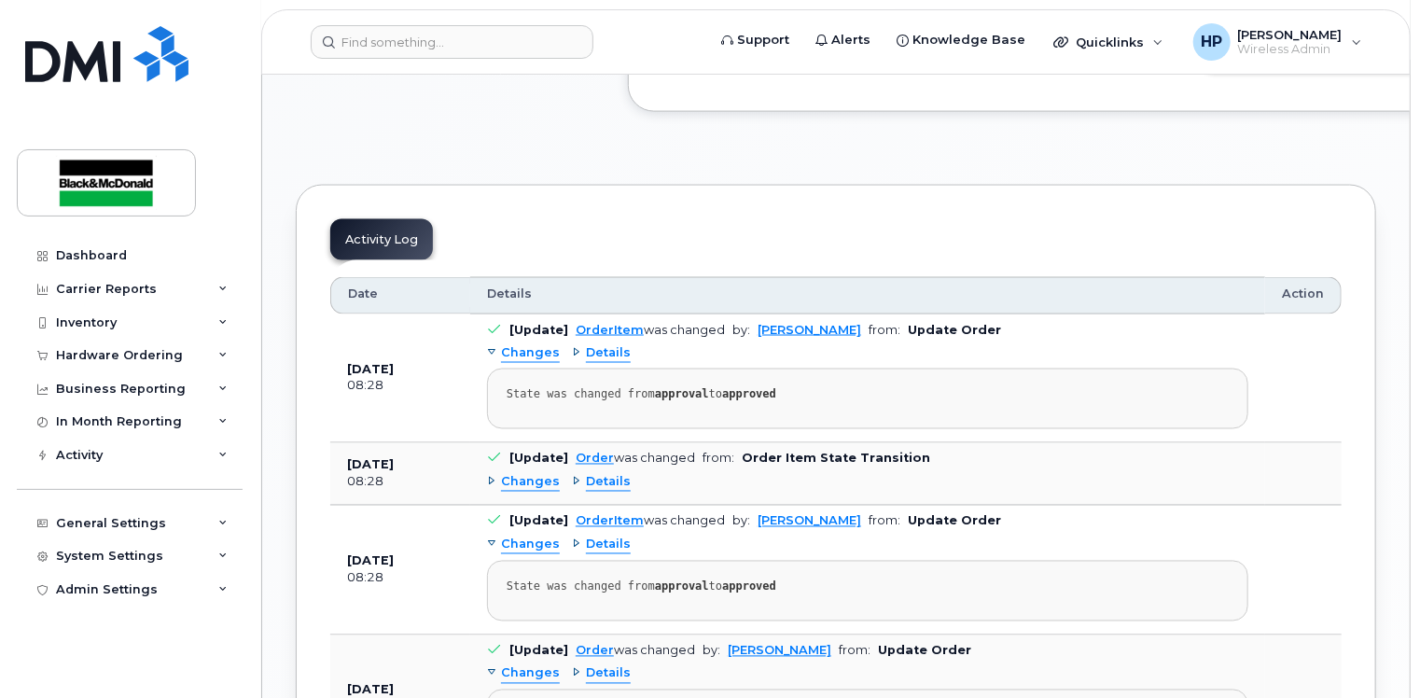
click at [1203, 70] on link "Complete Order" at bounding box center [1334, 52] width 263 height 35
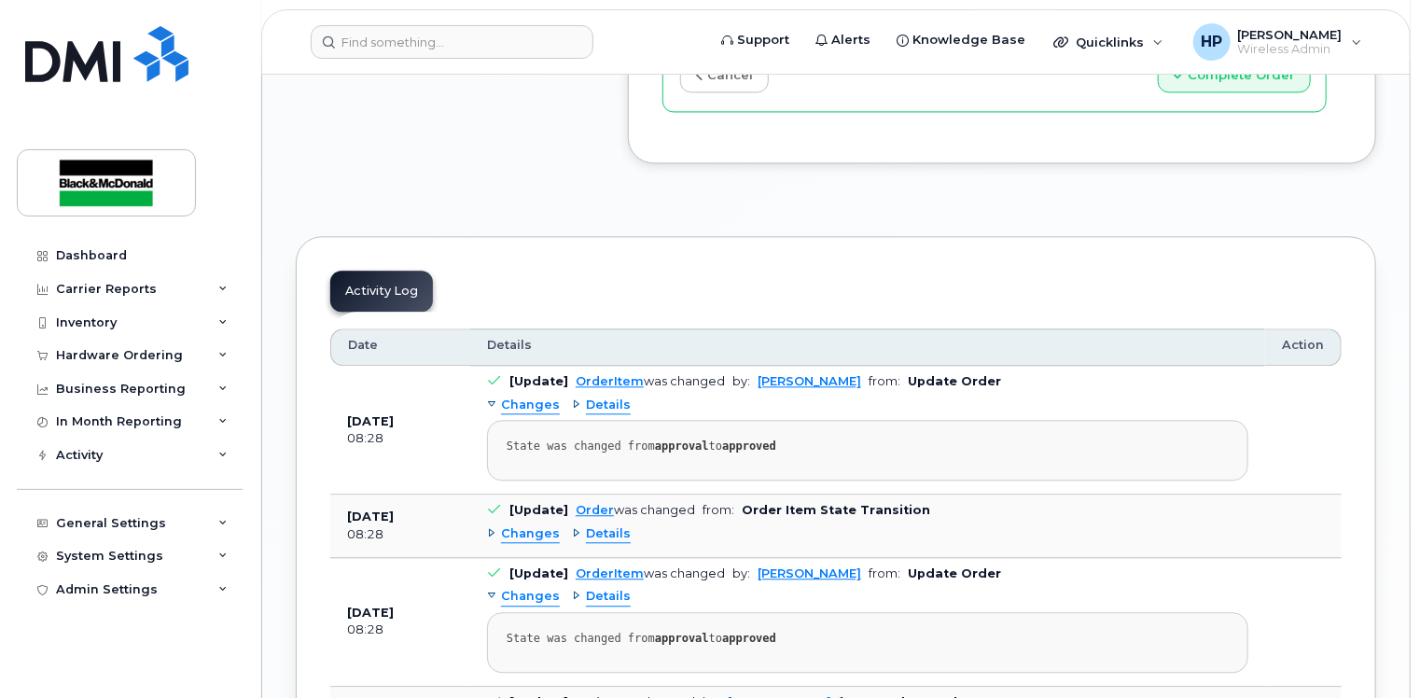
scroll to position [1773, 0]
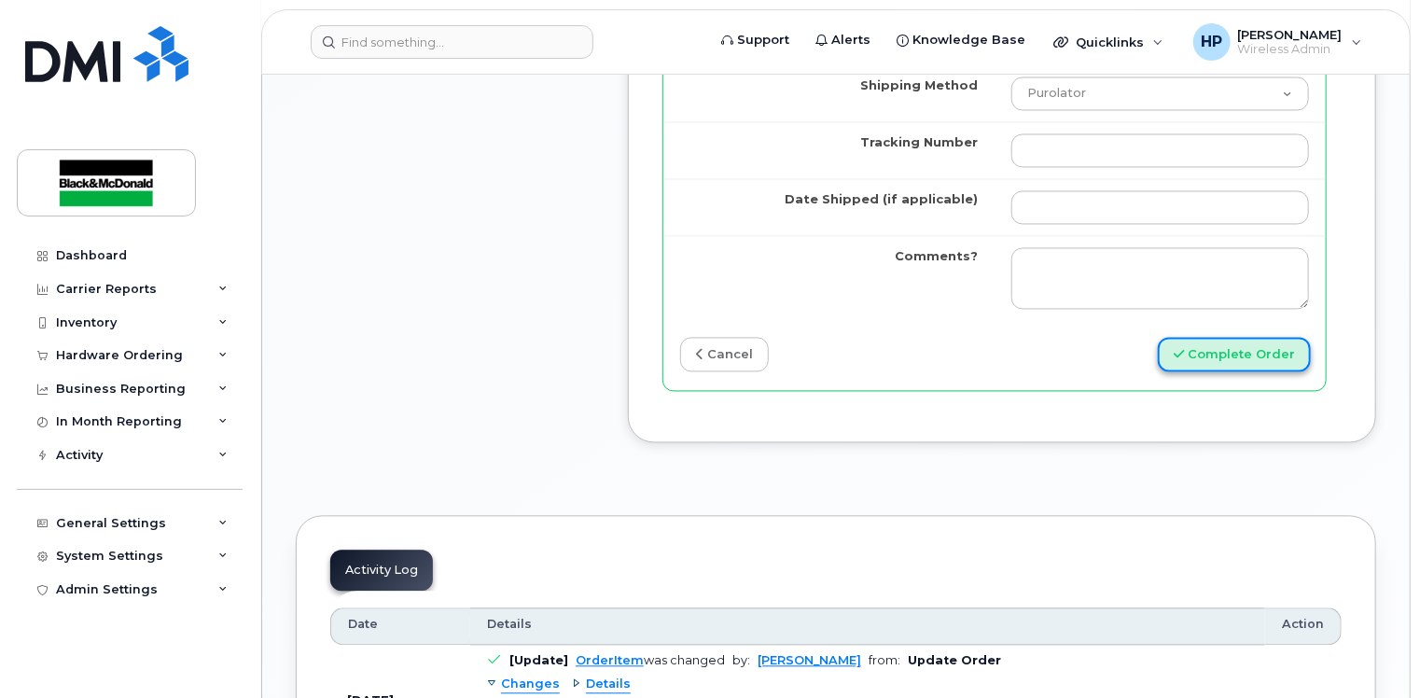
click at [1253, 363] on button "Complete Order" at bounding box center [1234, 355] width 153 height 35
click at [715, 357] on link "cancel" at bounding box center [724, 355] width 89 height 35
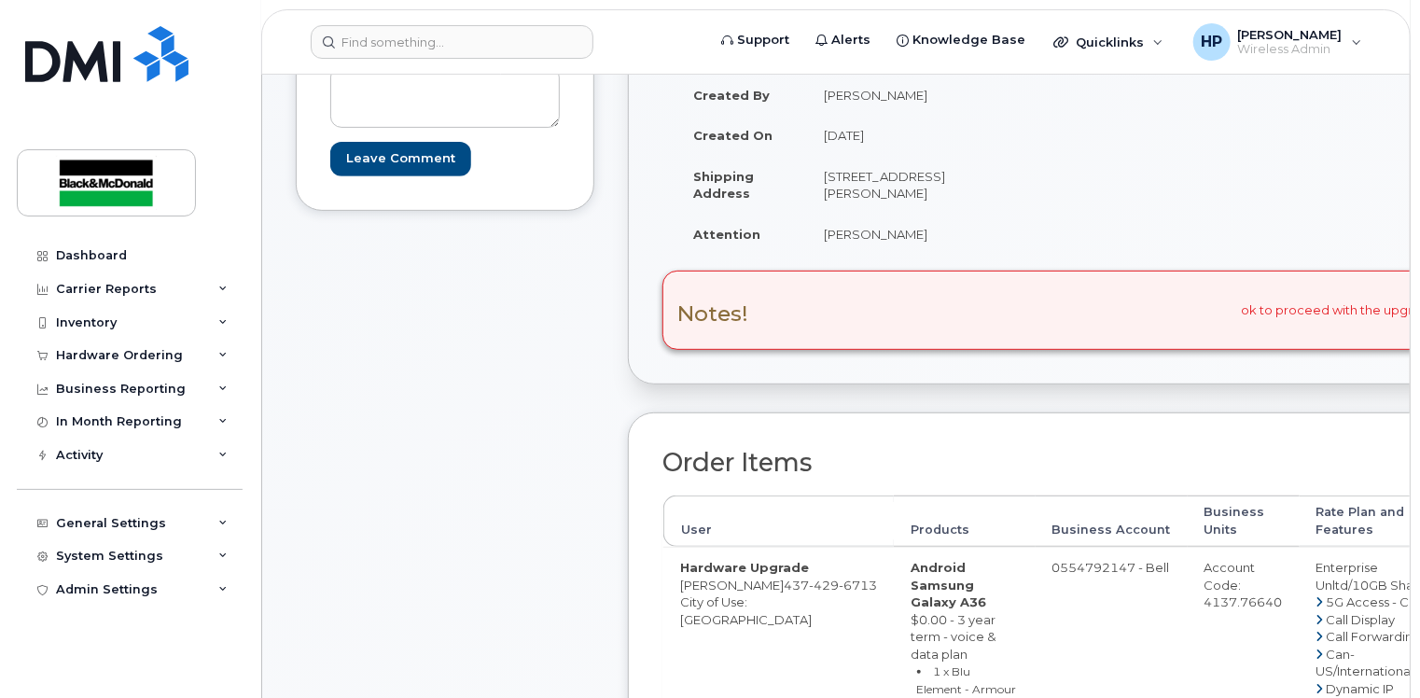
scroll to position [0, 0]
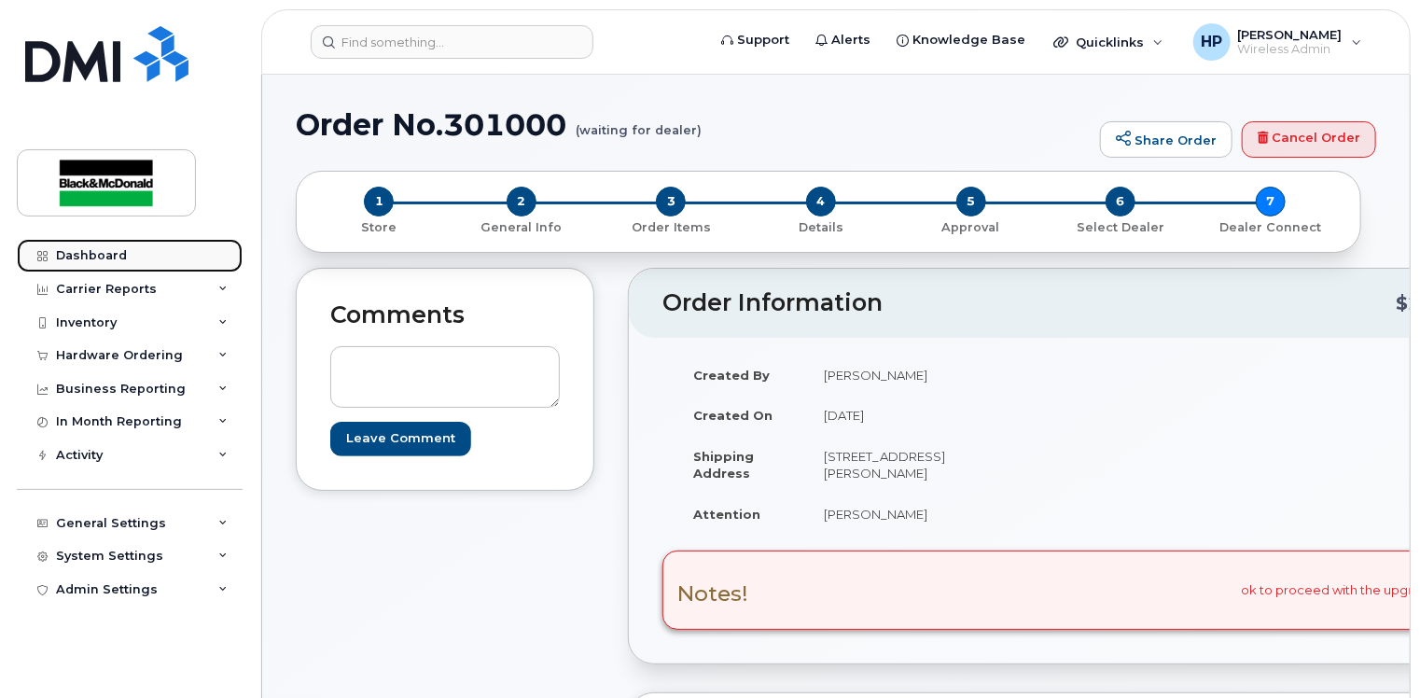
drag, startPoint x: 68, startPoint y: 253, endPoint x: 102, endPoint y: 256, distance: 33.7
click at [68, 253] on div "Dashboard" at bounding box center [91, 255] width 71 height 15
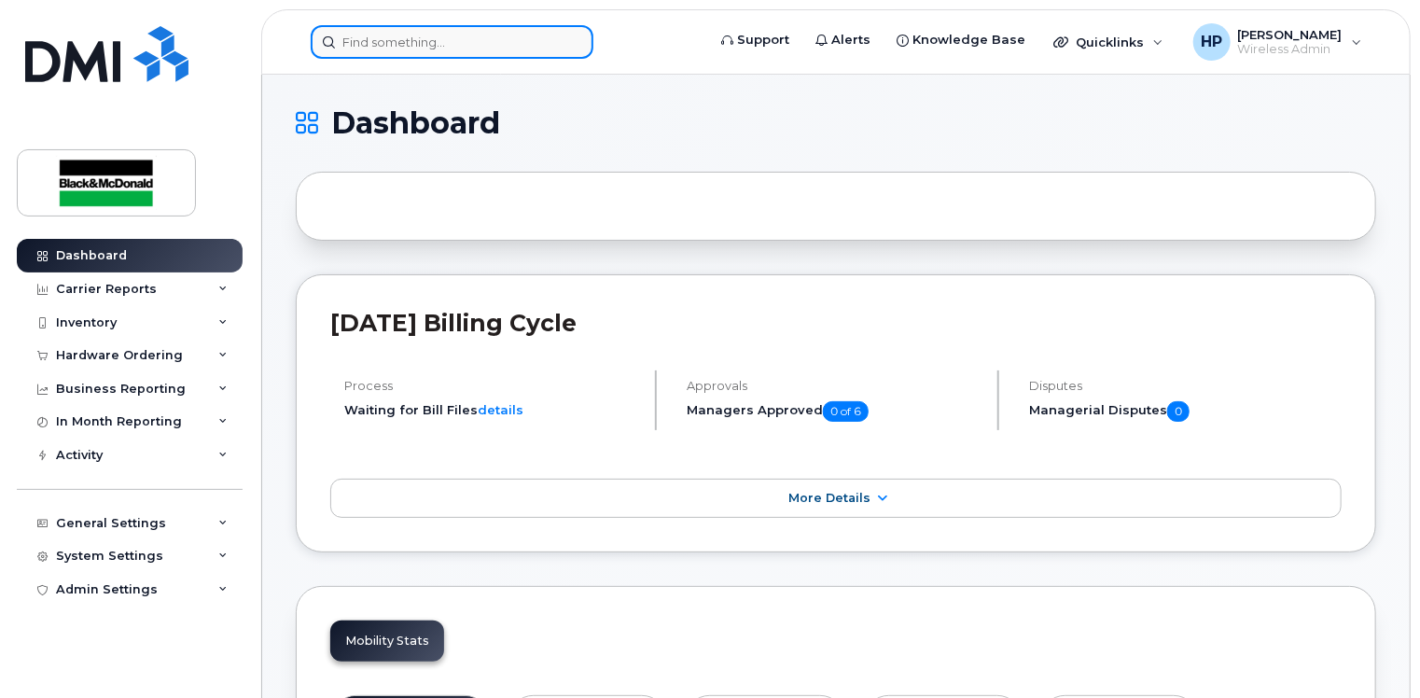
click at [355, 43] on input at bounding box center [452, 42] width 283 height 34
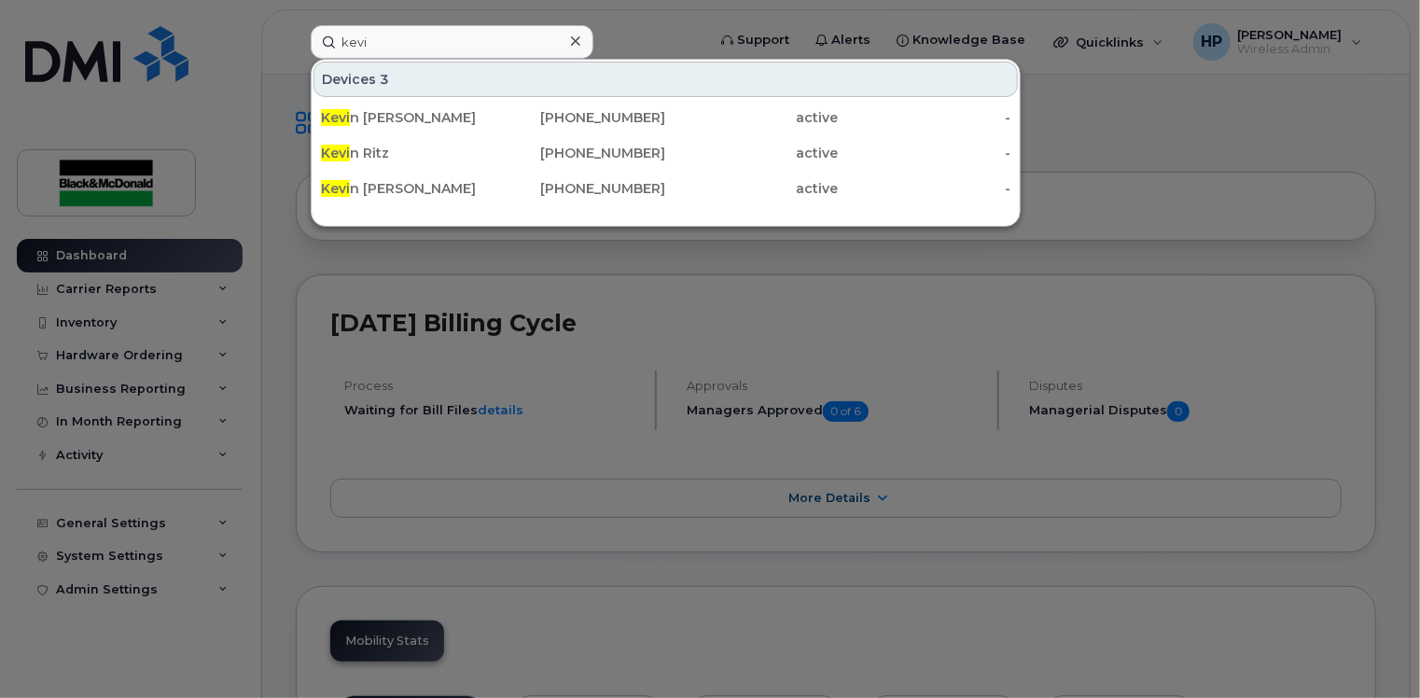
click at [266, 208] on div at bounding box center [710, 349] width 1420 height 698
click at [377, 42] on input "kevi" at bounding box center [452, 42] width 283 height 34
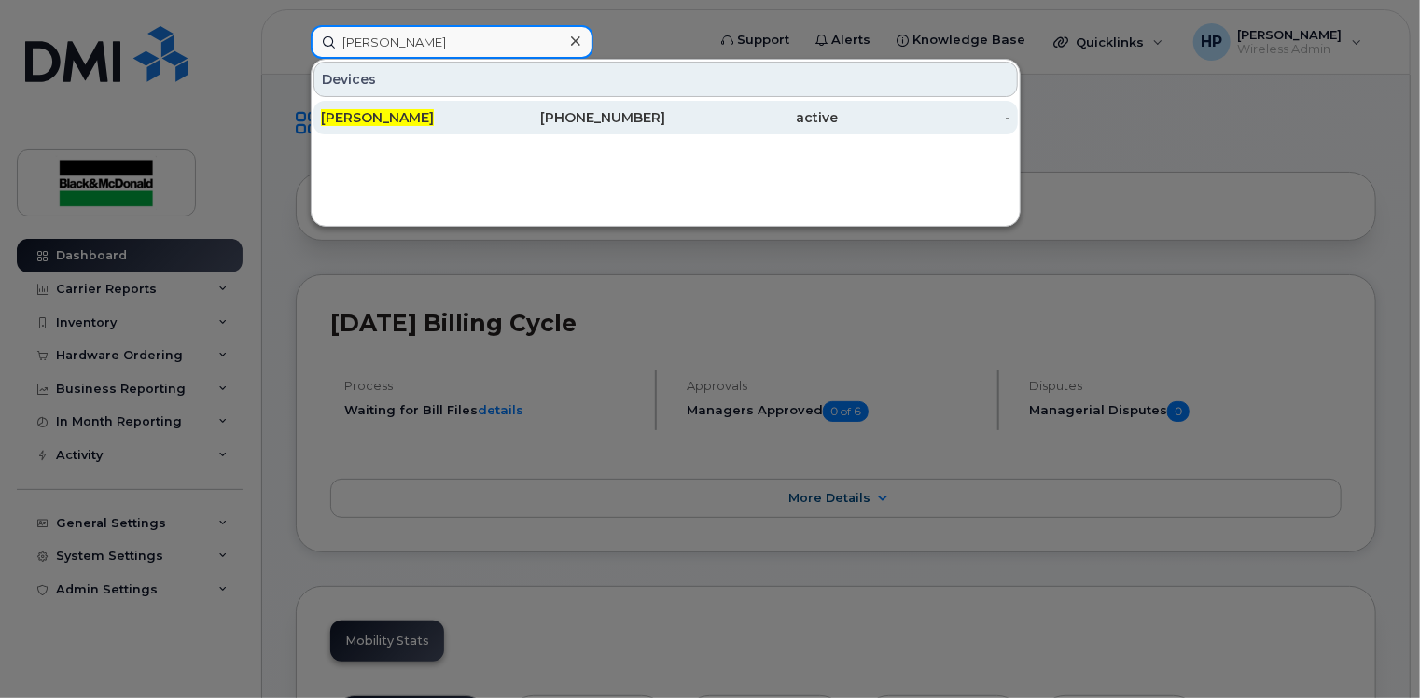
type input "kevin ritz"
click at [426, 108] on div "[PERSON_NAME]" at bounding box center [407, 117] width 173 height 19
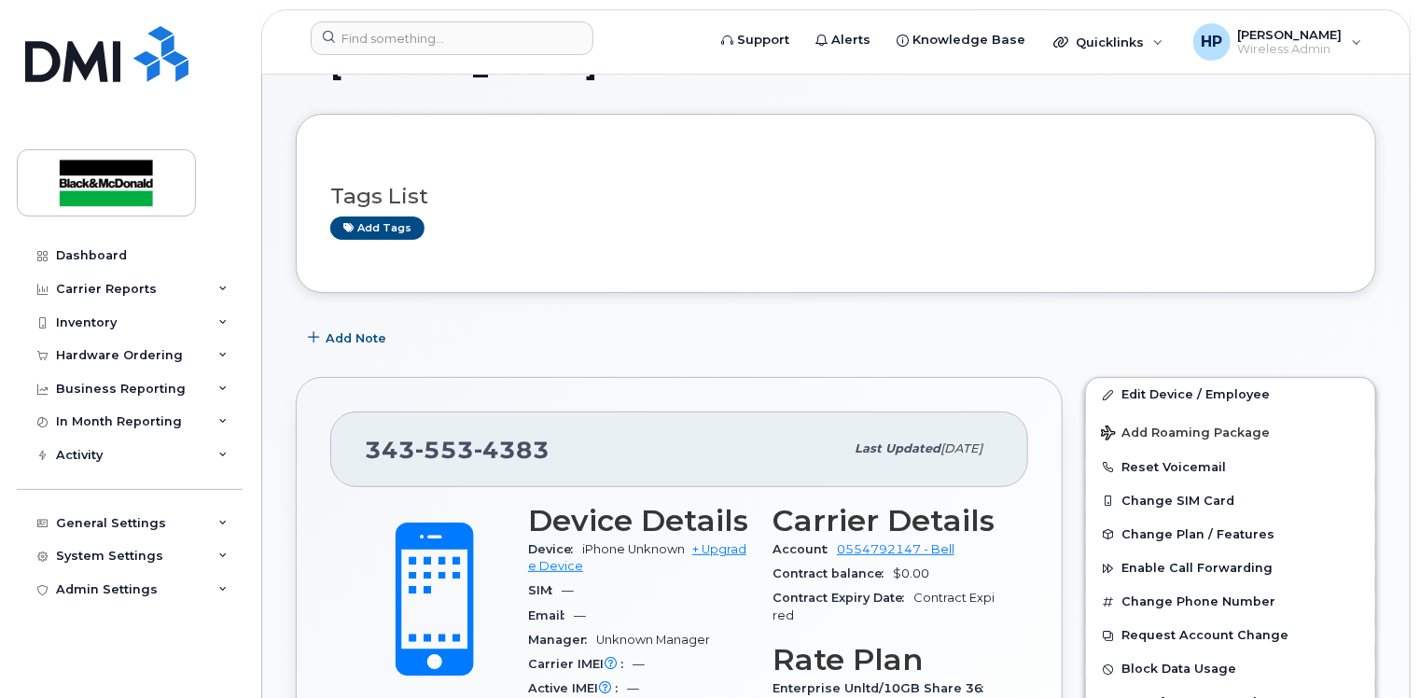
scroll to position [93, 0]
